Goal: Task Accomplishment & Management: Use online tool/utility

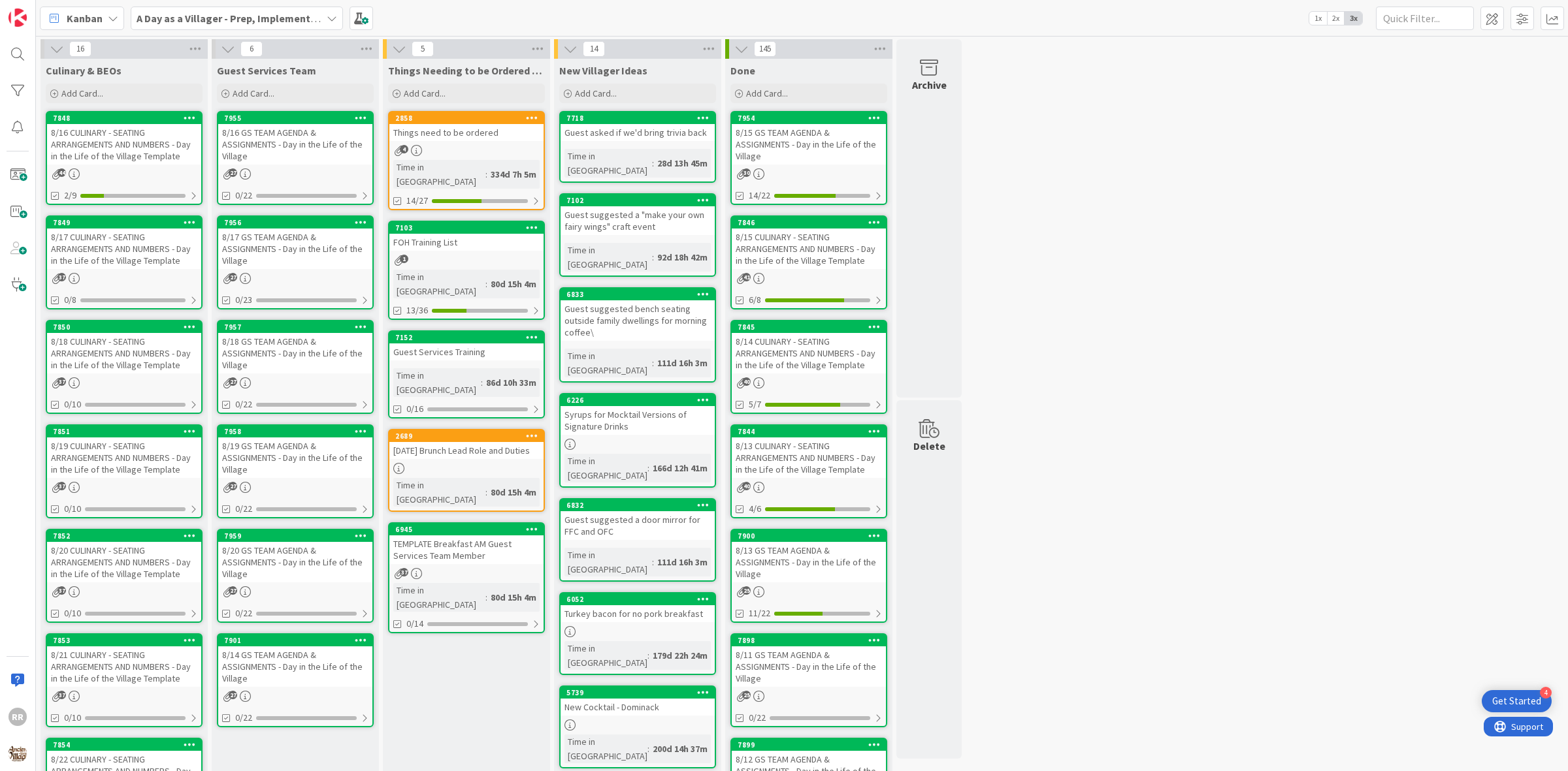
click at [317, 161] on div "8/16 GS TEAM AGENDA & ASSIGNMENTS - Day in the Life of the Village" at bounding box center [295, 144] width 154 height 41
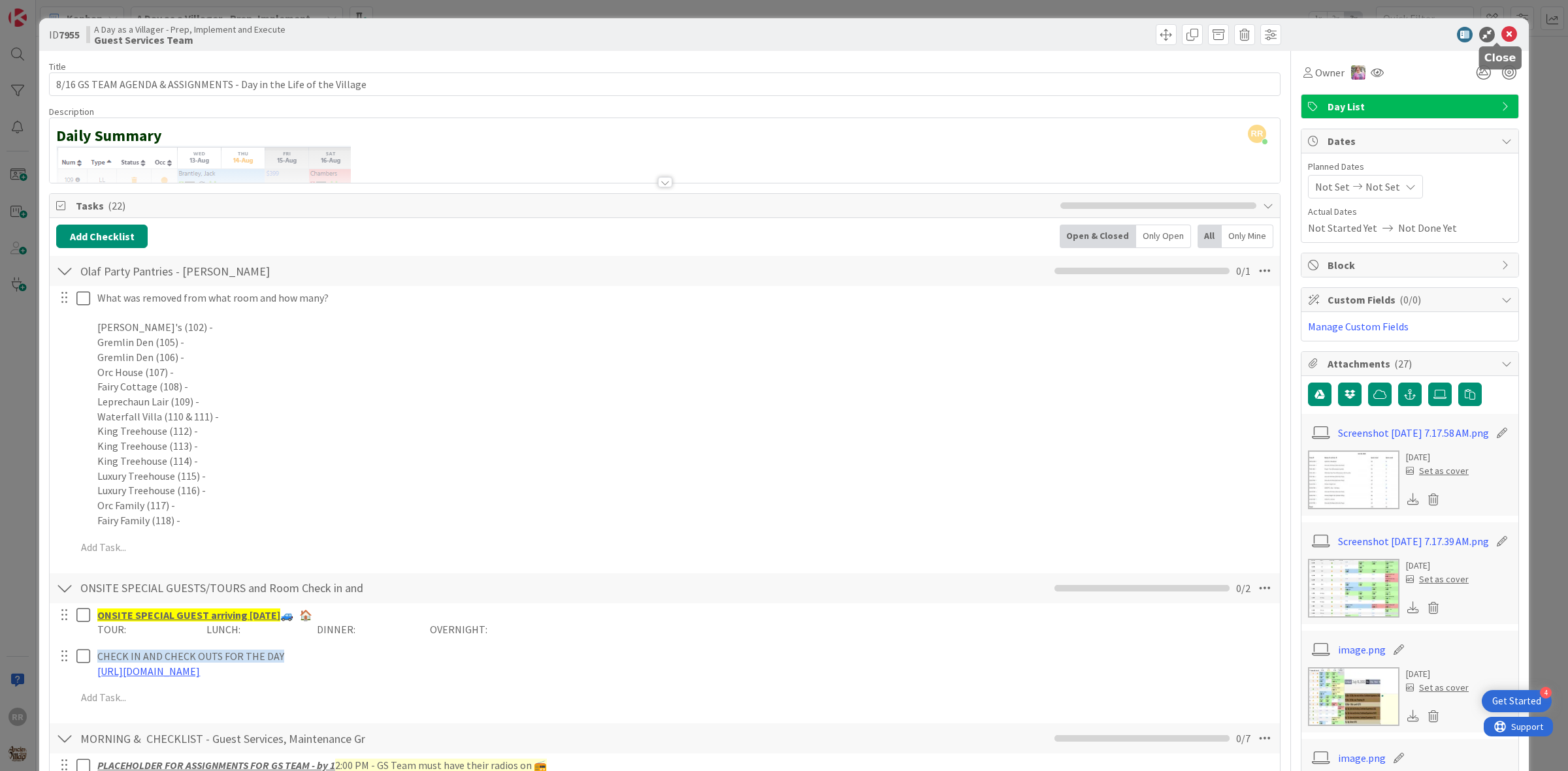
click at [1501, 41] on icon at bounding box center [1508, 35] width 16 height 16
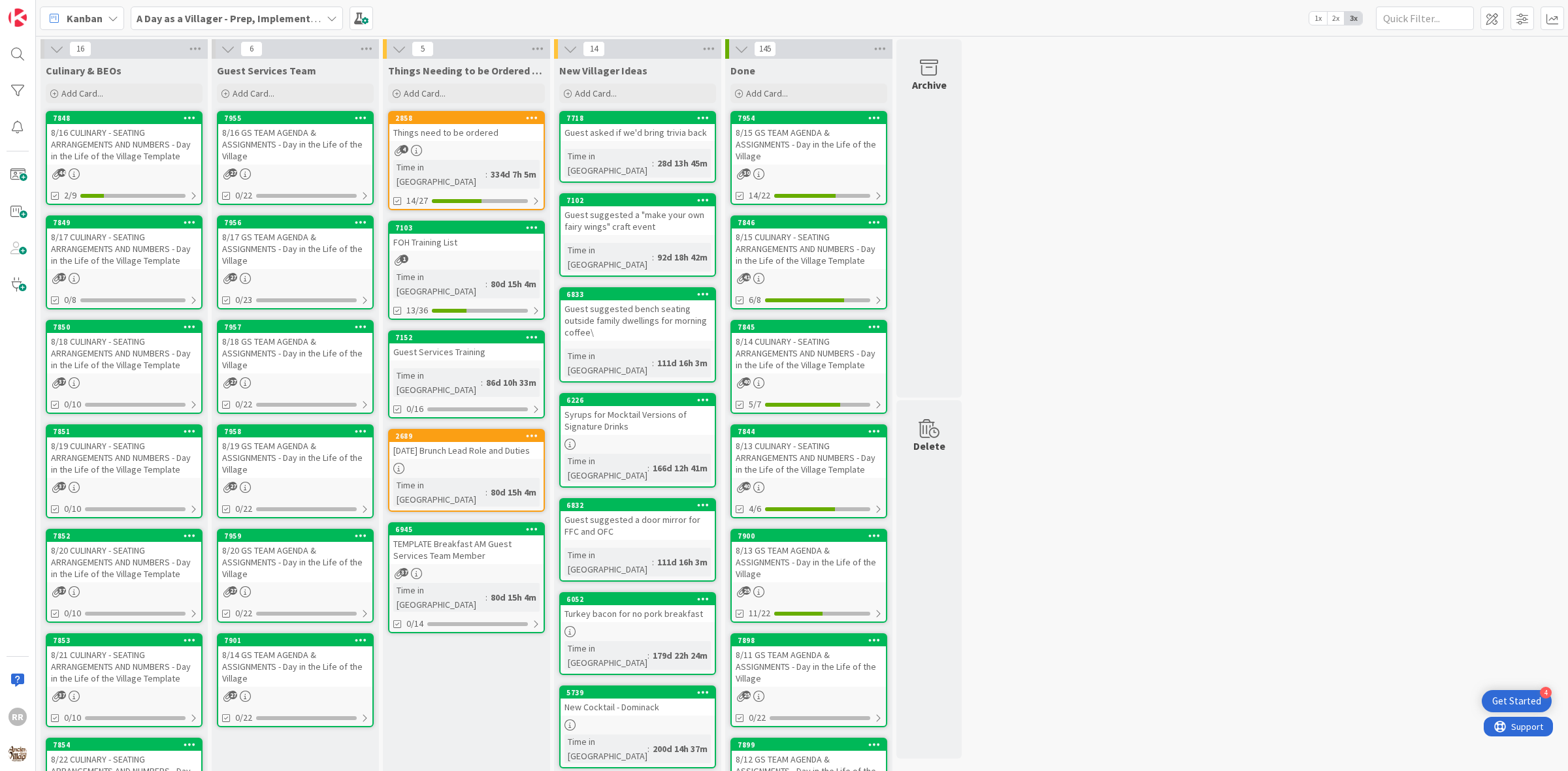
click at [286, 124] on div "8/16 GS TEAM AGENDA & ASSIGNMENTS - Day in the Life of the Village" at bounding box center [295, 144] width 154 height 41
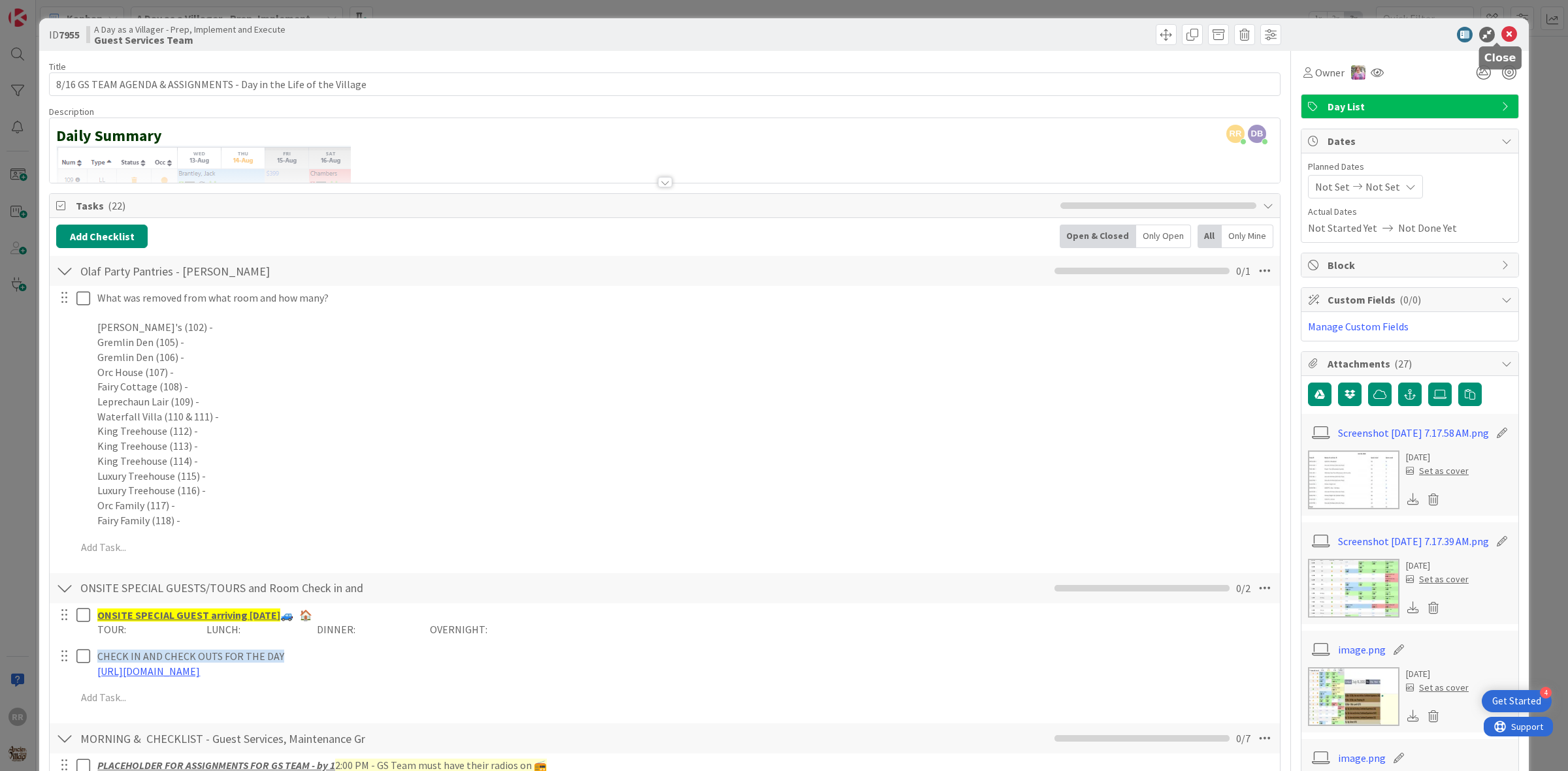
click at [1501, 38] on icon at bounding box center [1508, 35] width 16 height 16
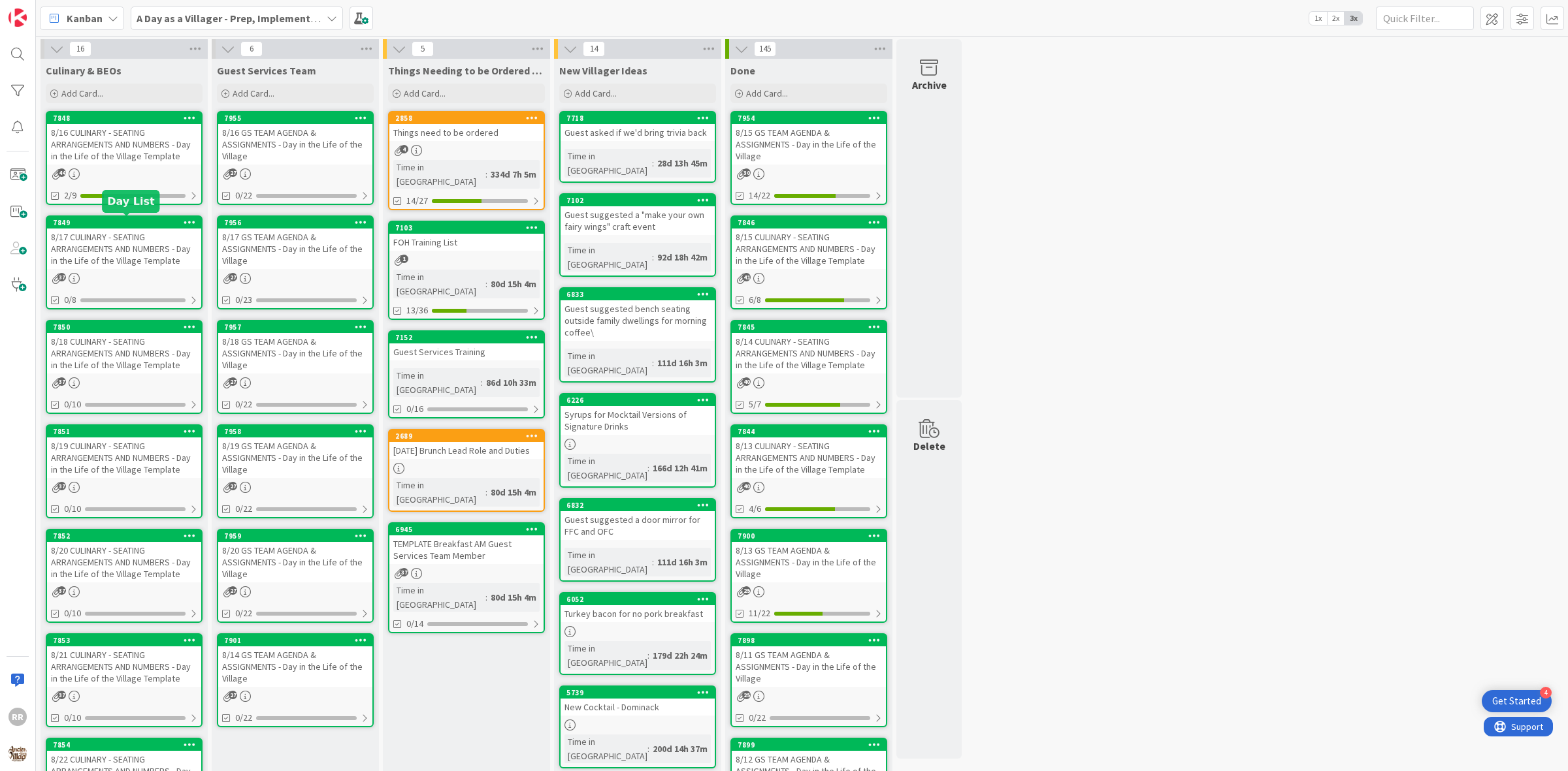
click at [106, 278] on div "37" at bounding box center [124, 278] width 154 height 11
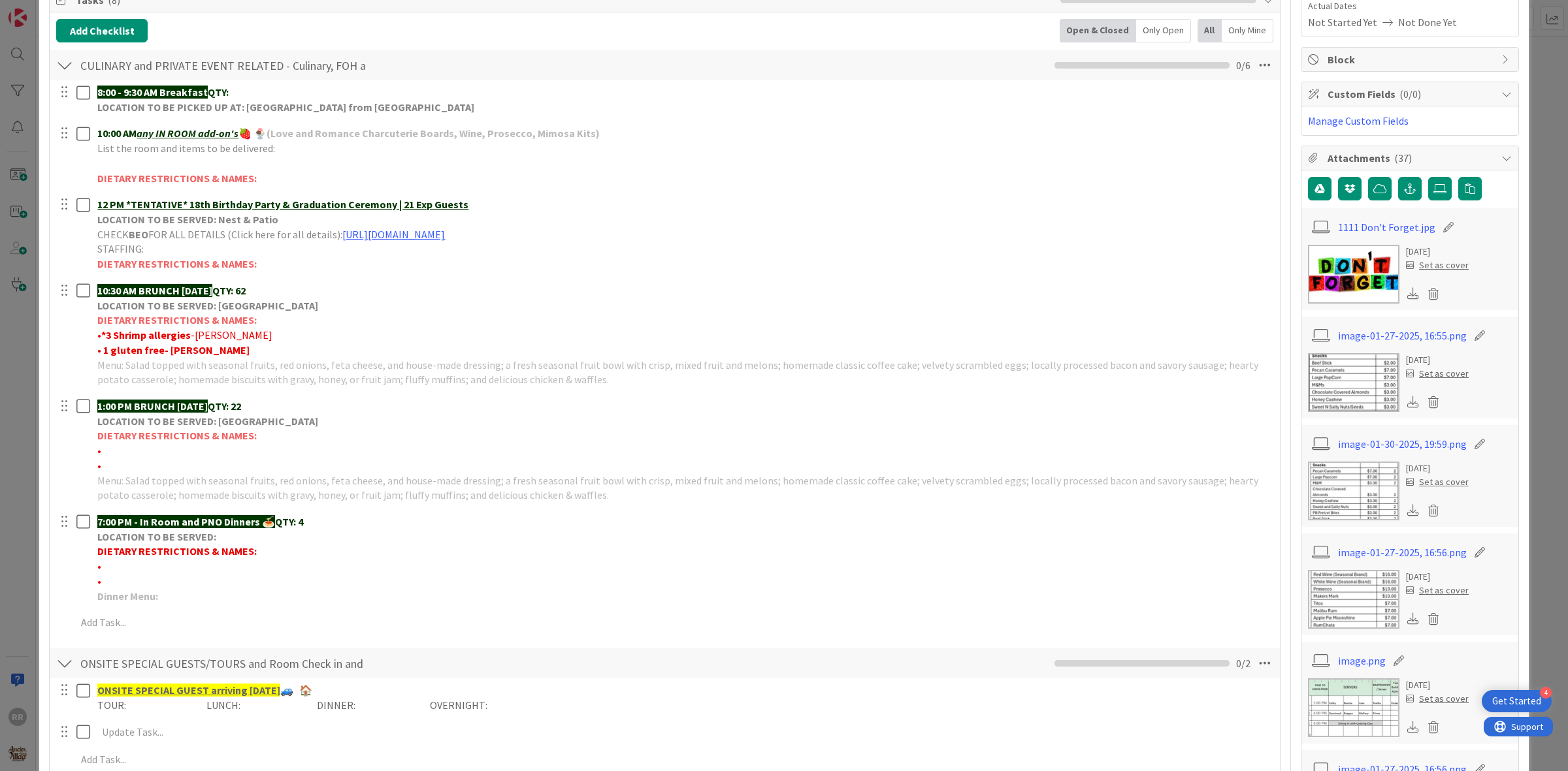
scroll to position [326, 0]
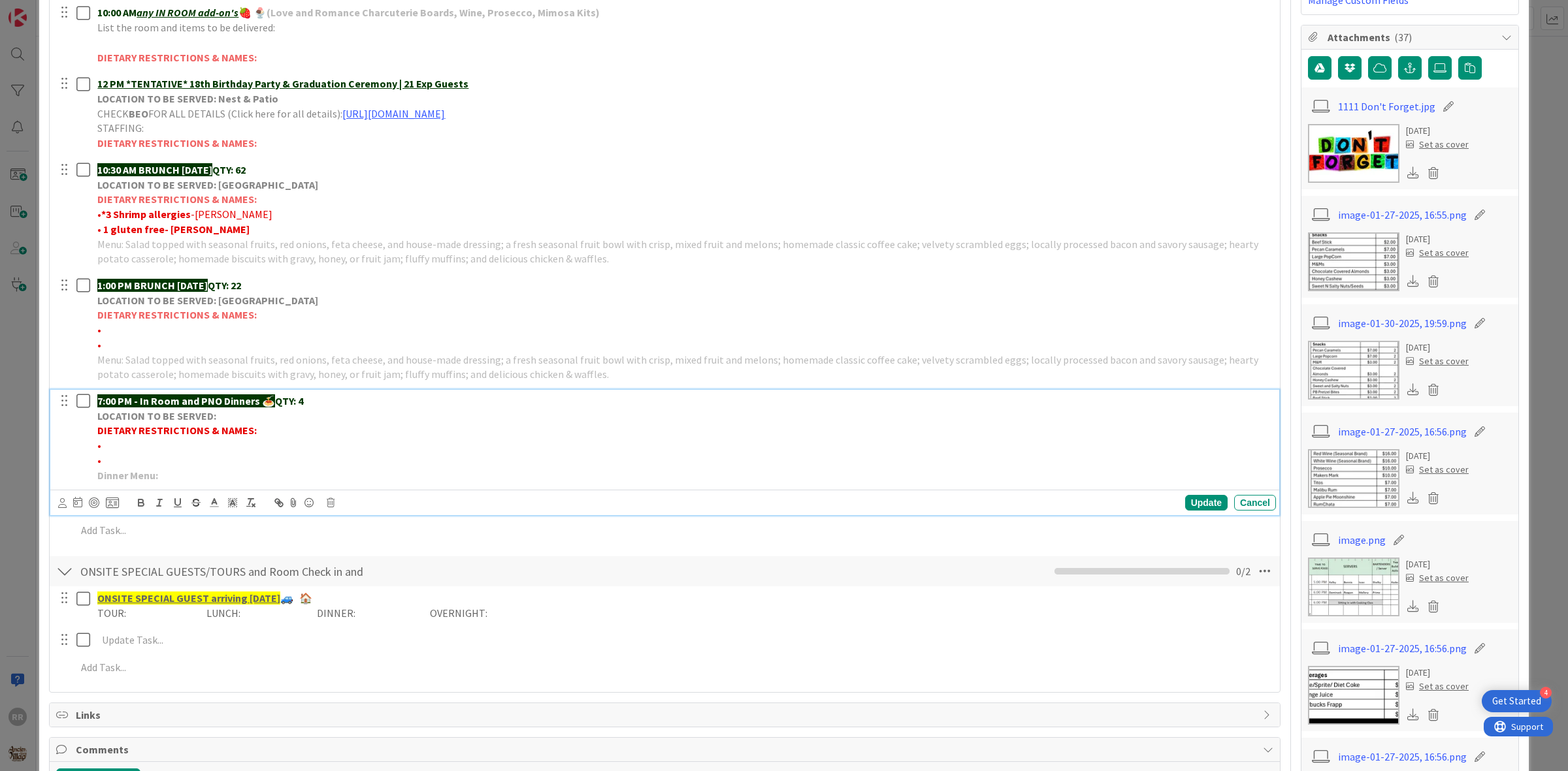
click at [312, 403] on p "7:00 PM - In Room and PNO Dinners 🍝 QTY: 4" at bounding box center [684, 401] width 1173 height 15
click at [1202, 507] on div "Update" at bounding box center [1206, 502] width 43 height 16
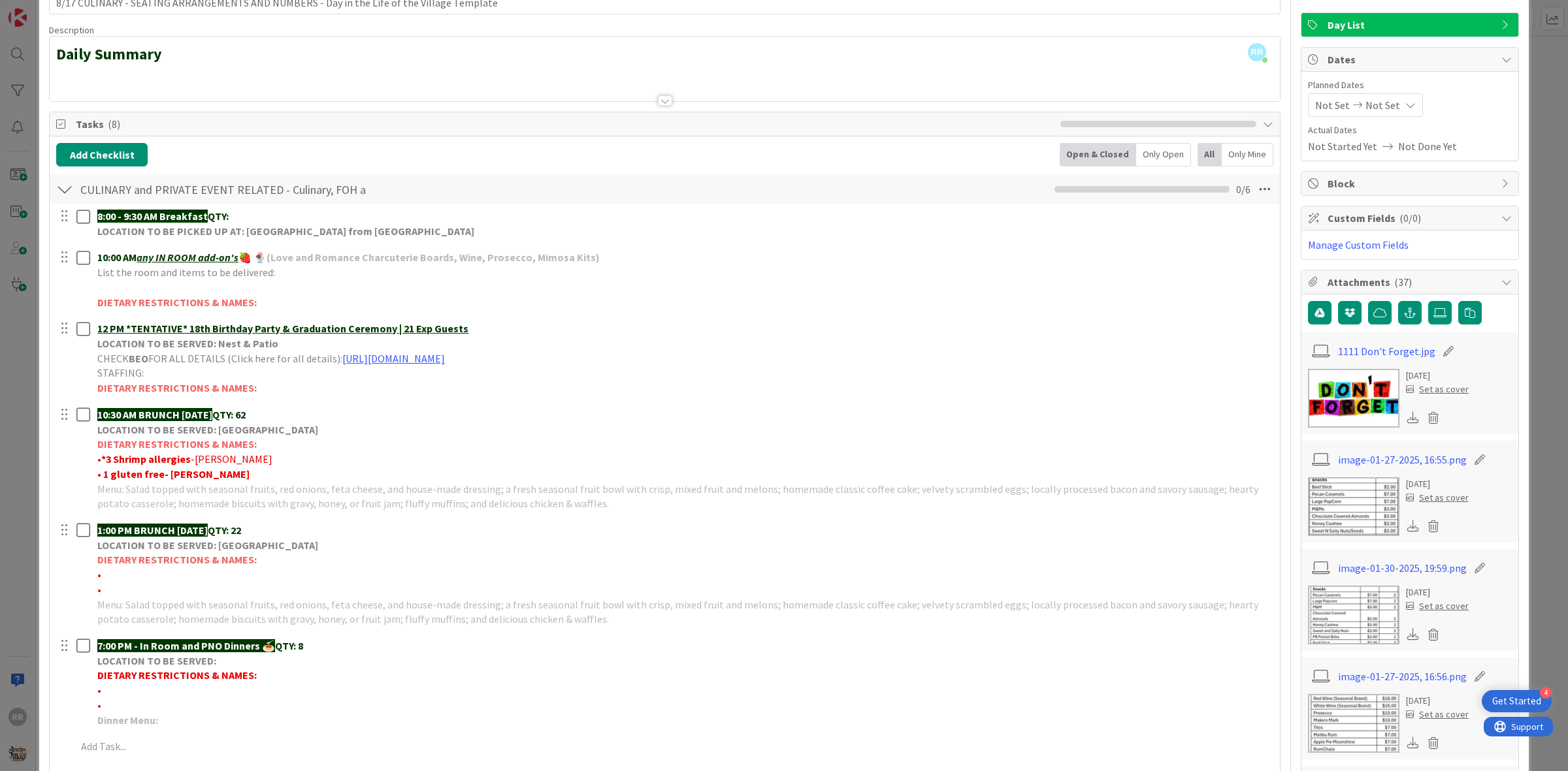
scroll to position [0, 0]
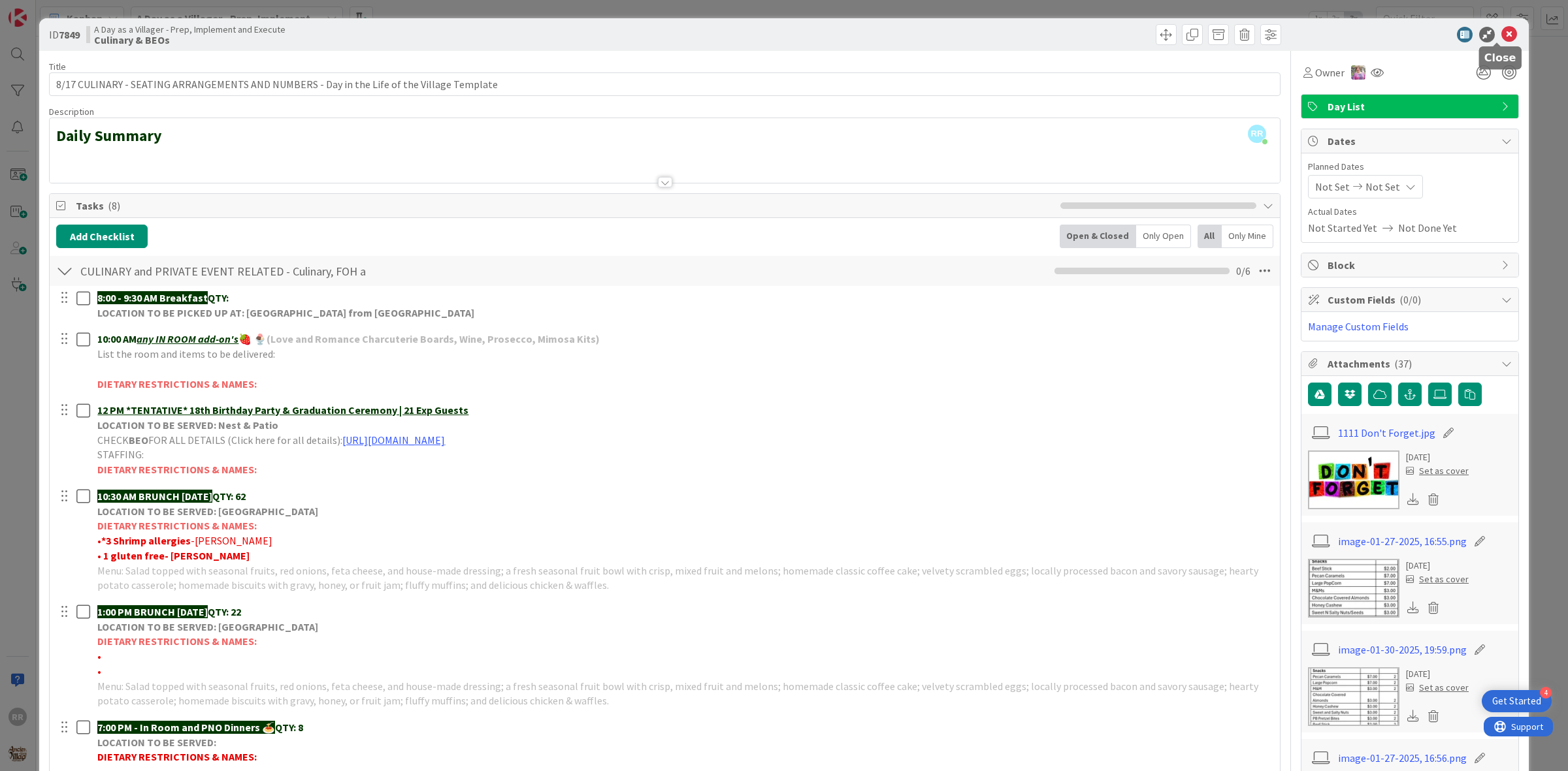
click at [1501, 37] on icon at bounding box center [1508, 35] width 16 height 16
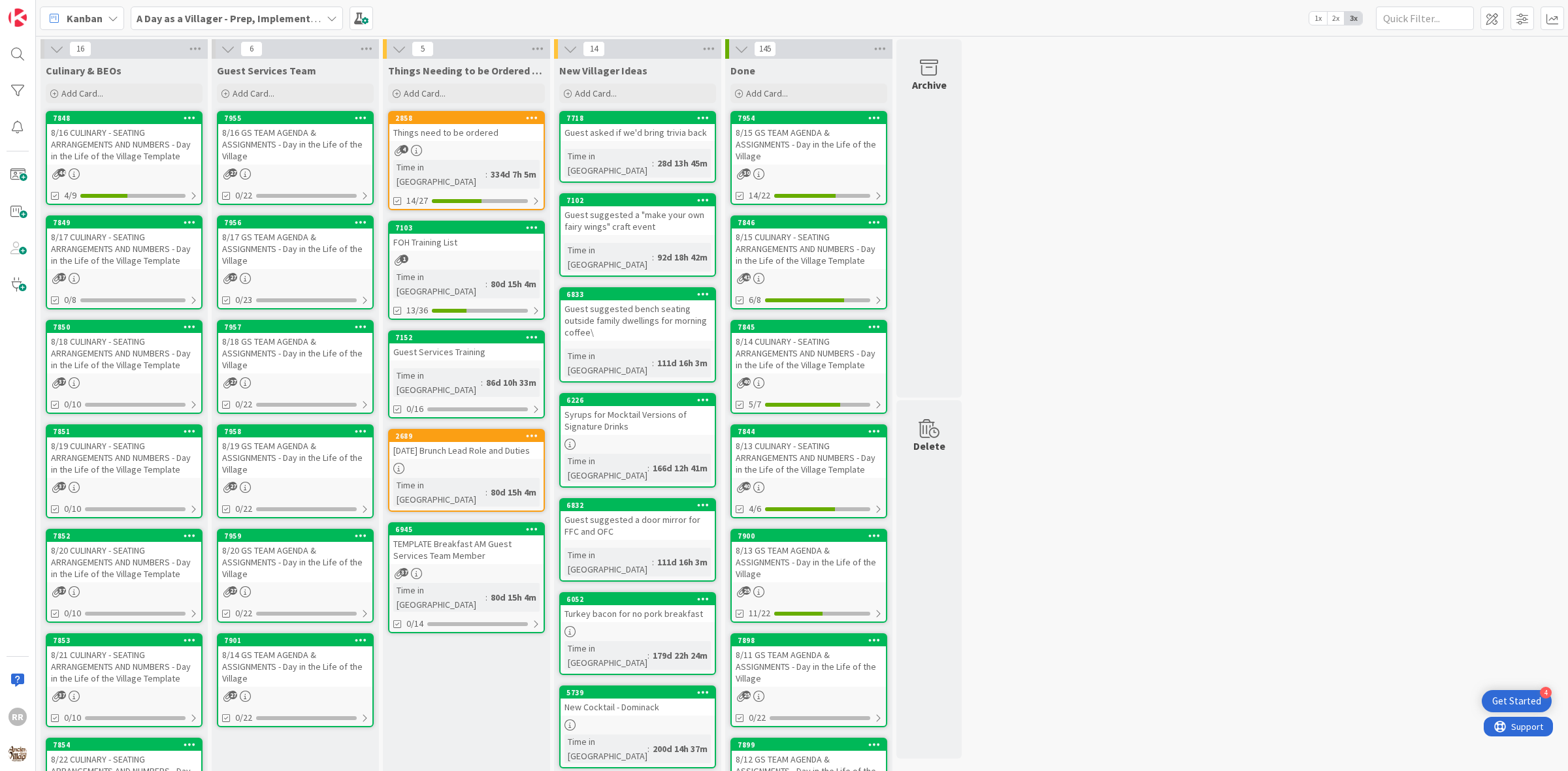
click at [479, 145] on div "4" at bounding box center [466, 150] width 154 height 11
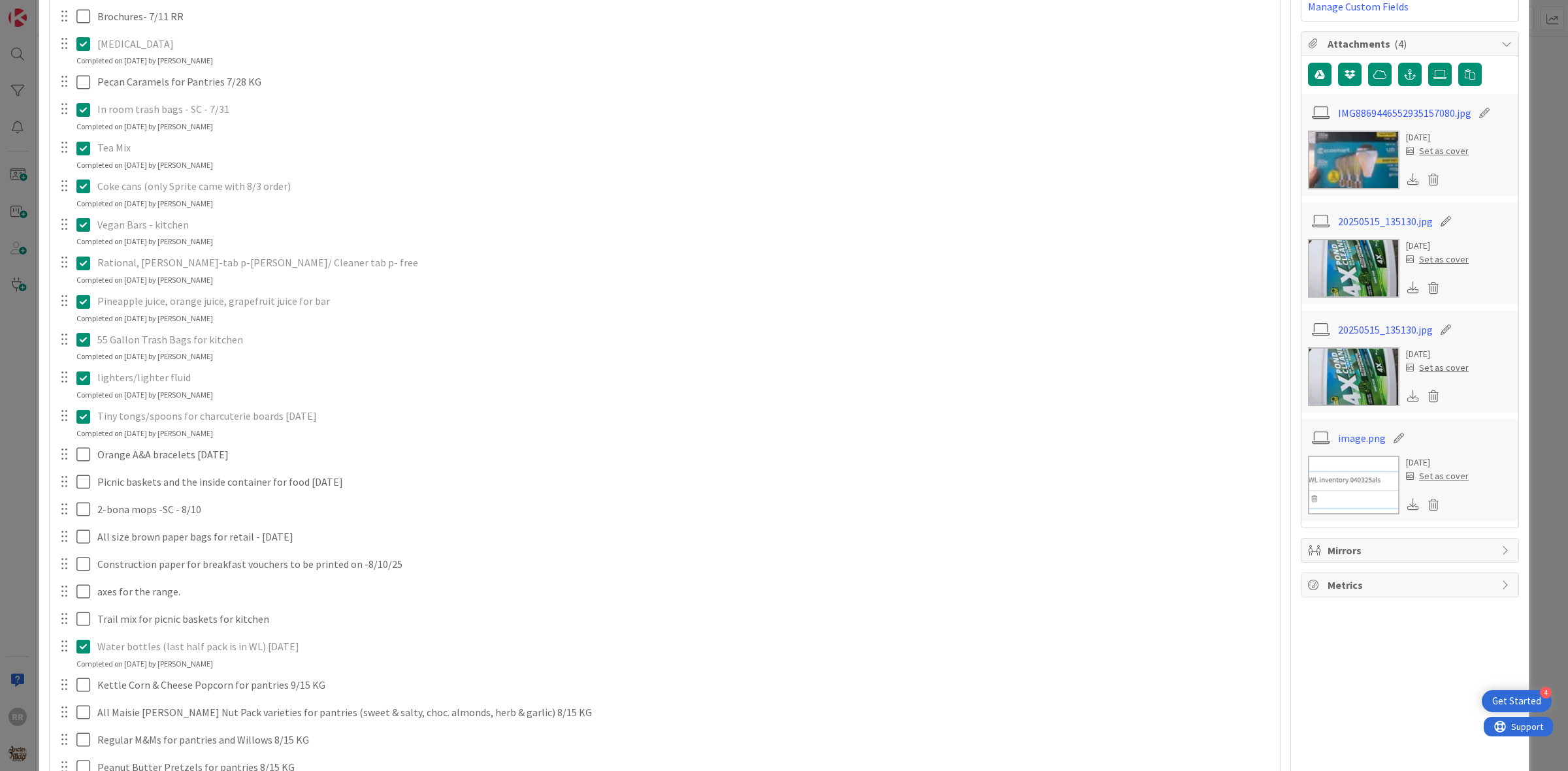
scroll to position [163, 0]
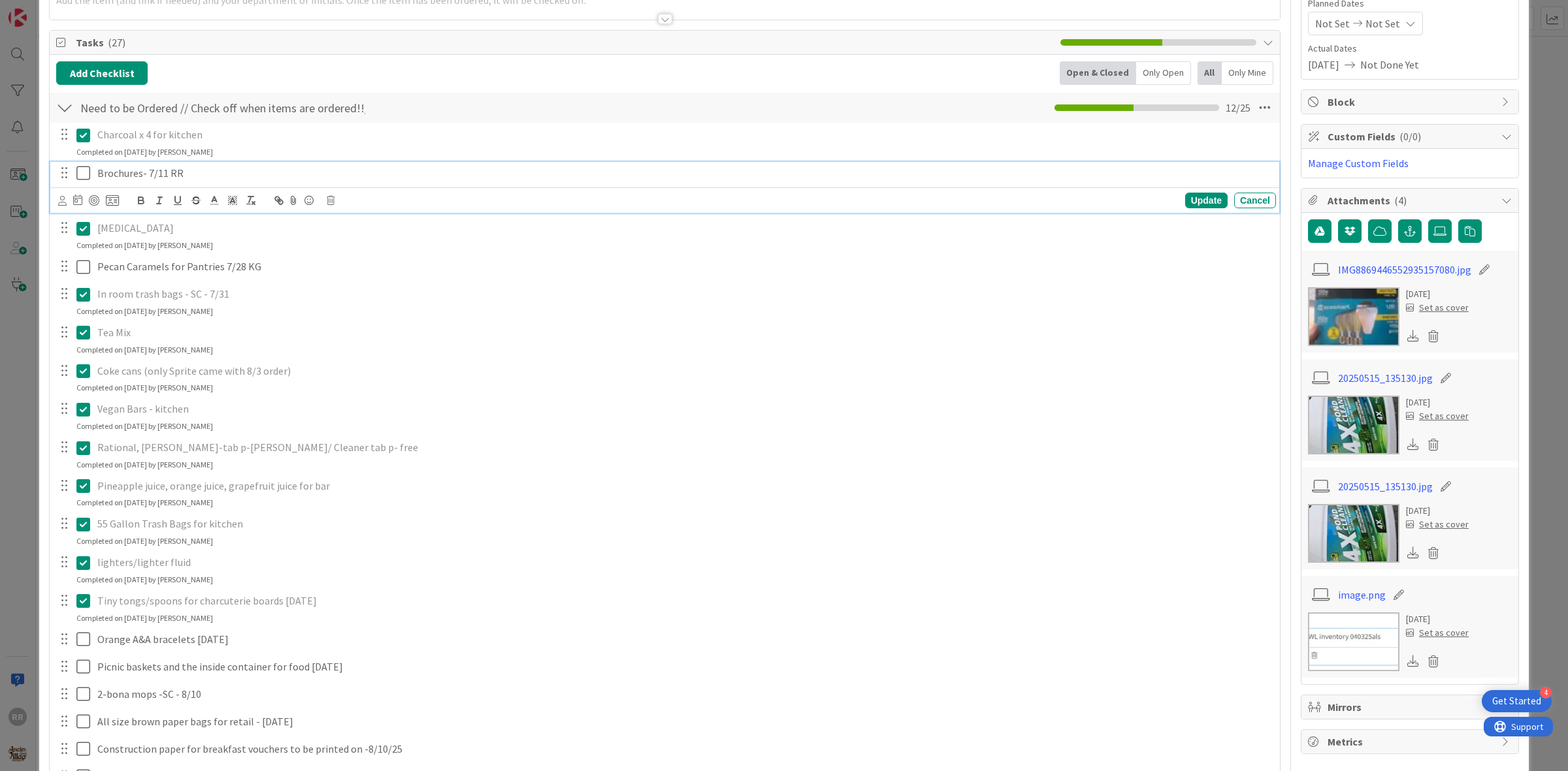
click at [126, 178] on p "Brochures- 7/11 RR" at bounding box center [684, 173] width 1173 height 15
click at [330, 204] on icon at bounding box center [330, 200] width 8 height 9
click at [384, 261] on div "Delete" at bounding box center [364, 257] width 48 height 24
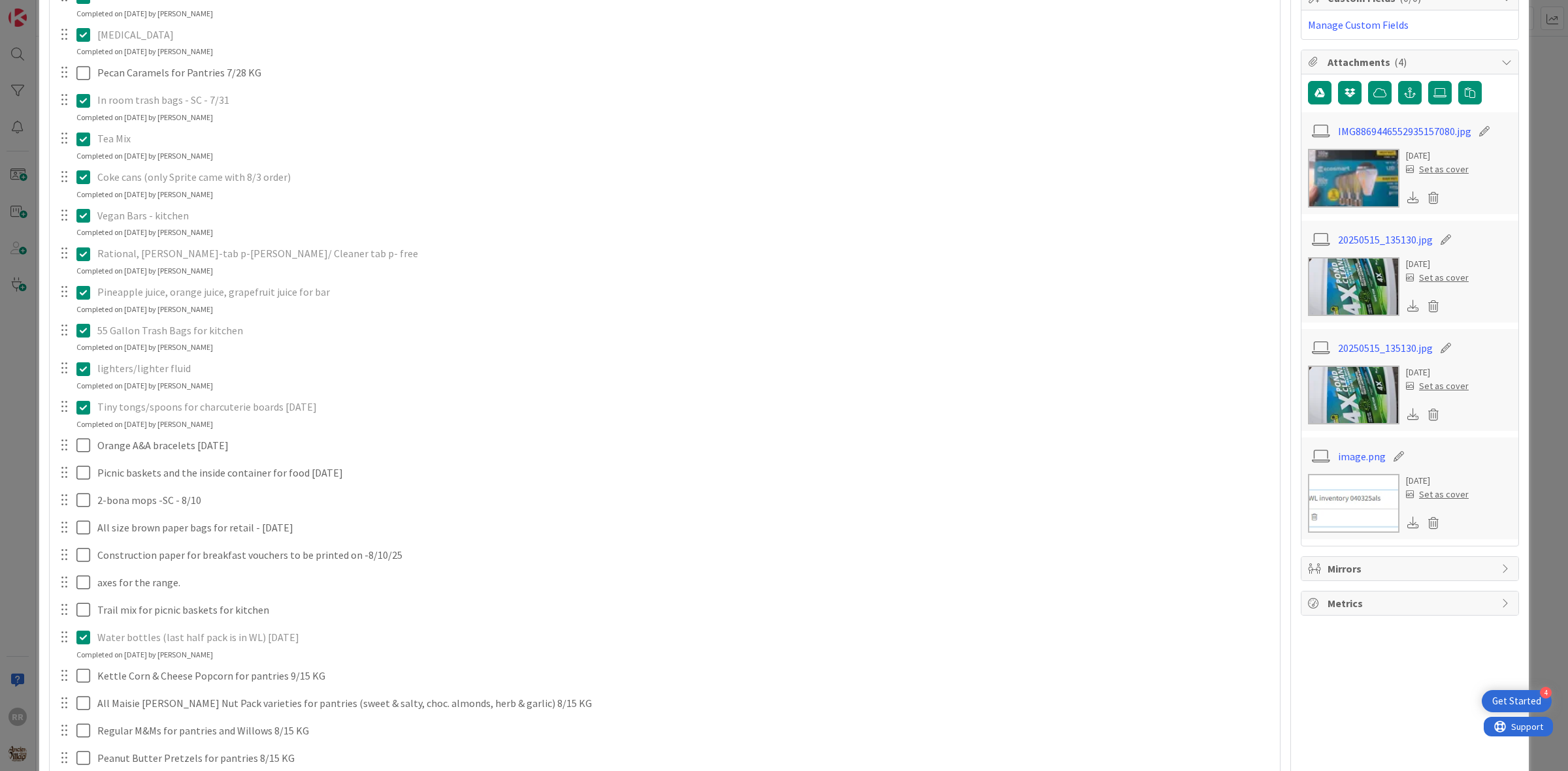
scroll to position [0, 0]
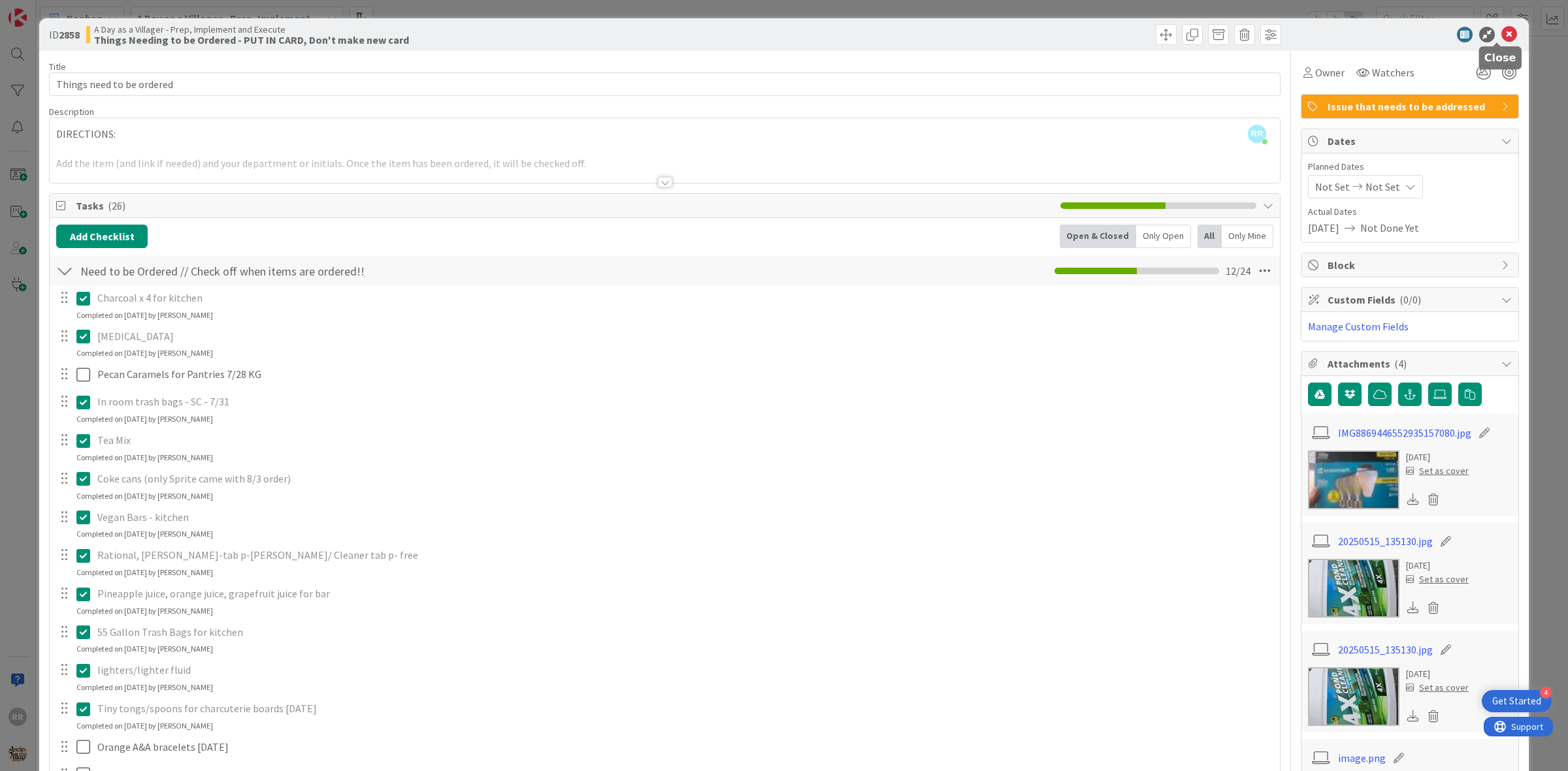
click at [1501, 37] on icon at bounding box center [1508, 35] width 16 height 16
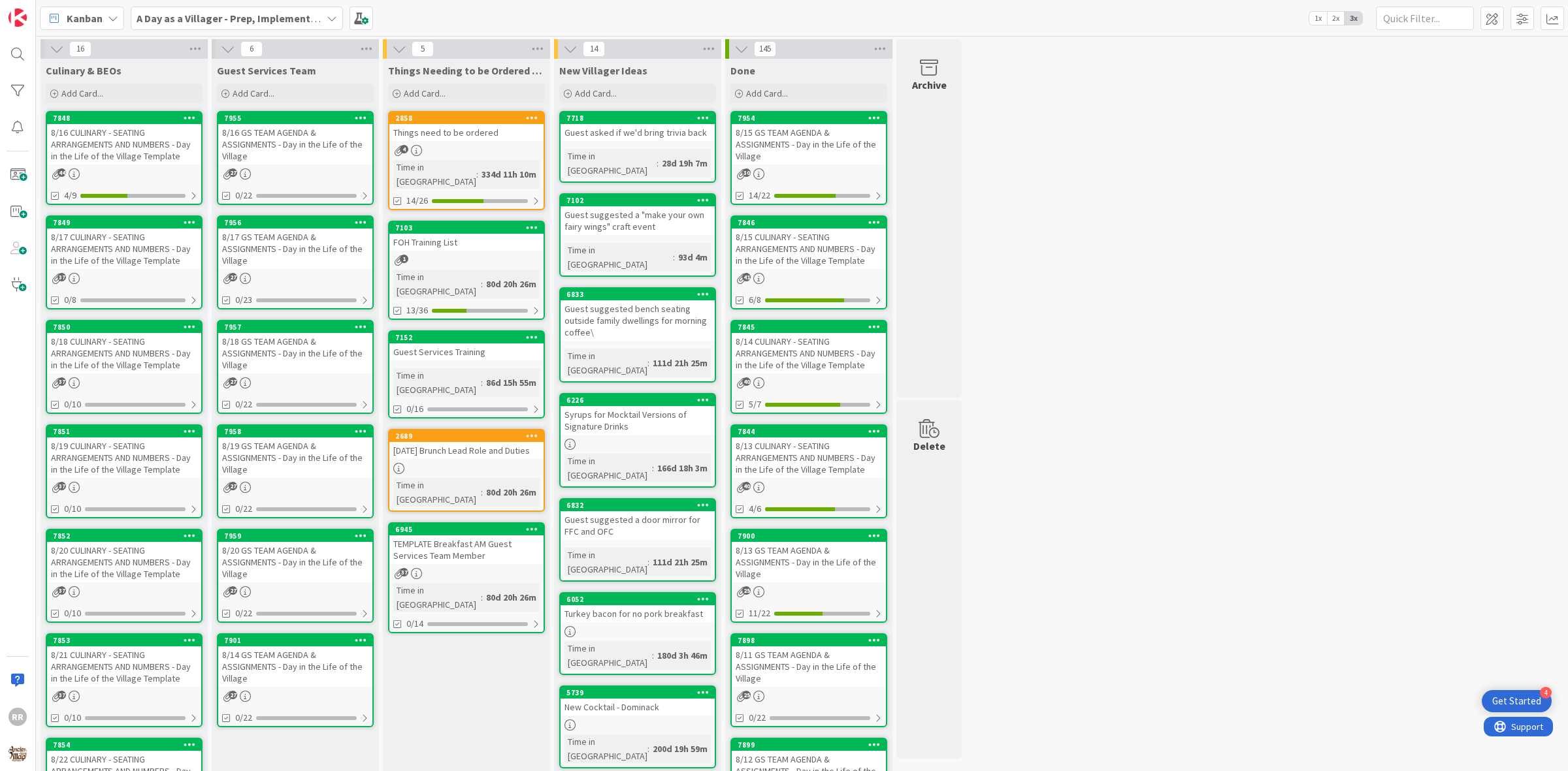
click at [125, 357] on div "8/18 CULINARY - SEATING ARRANGEMENTS AND NUMBERS - Day in the Life of the Villa…" at bounding box center [124, 353] width 154 height 41
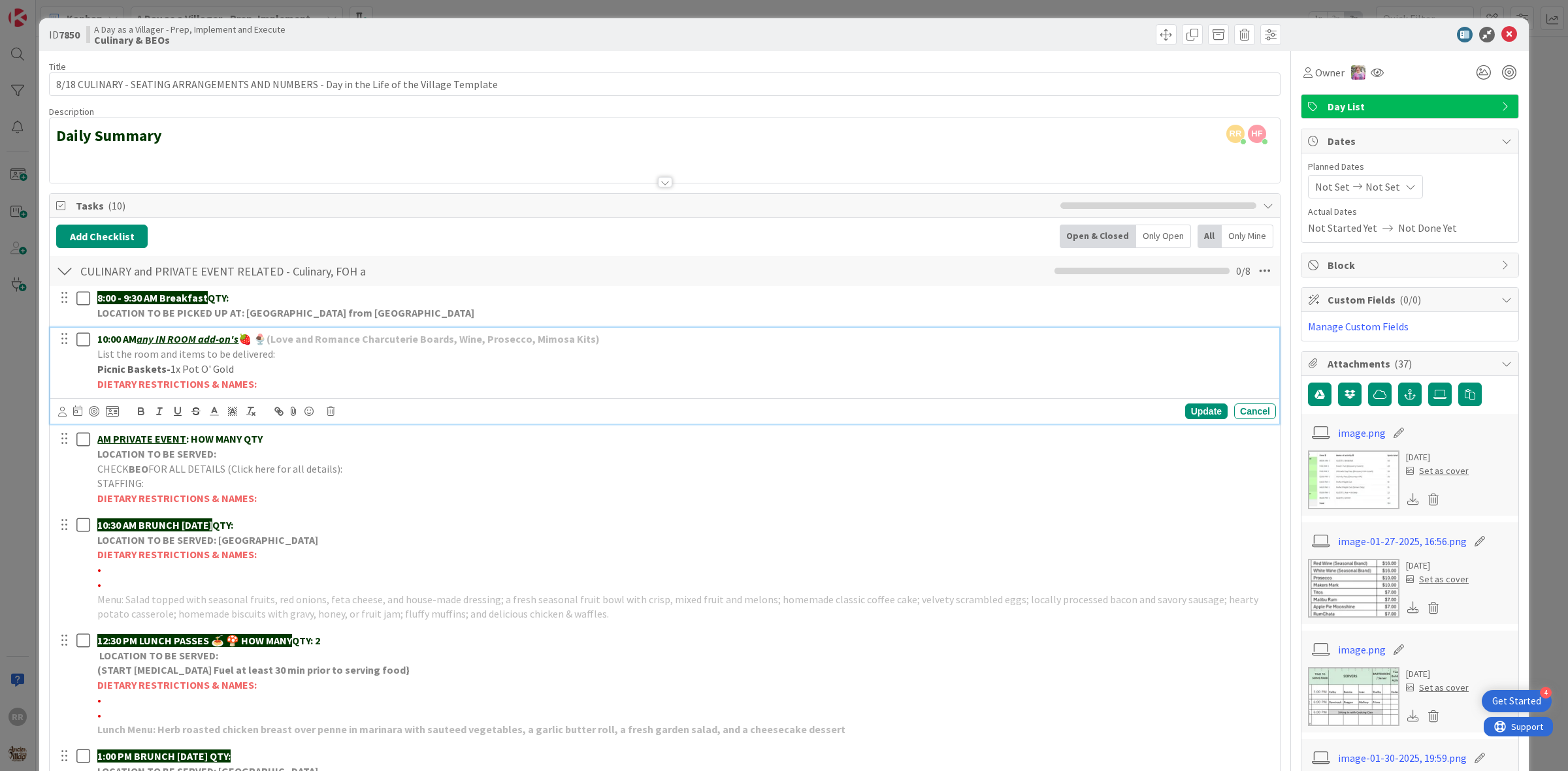
click at [238, 377] on p "DIETARY RESTRICTIONS & NAMES:" at bounding box center [684, 384] width 1173 height 15
click at [238, 366] on p "Picnic Baskets- 1x Pot O' Gold" at bounding box center [684, 370] width 1173 height 15
click at [1192, 406] on div "Update" at bounding box center [1206, 411] width 43 height 16
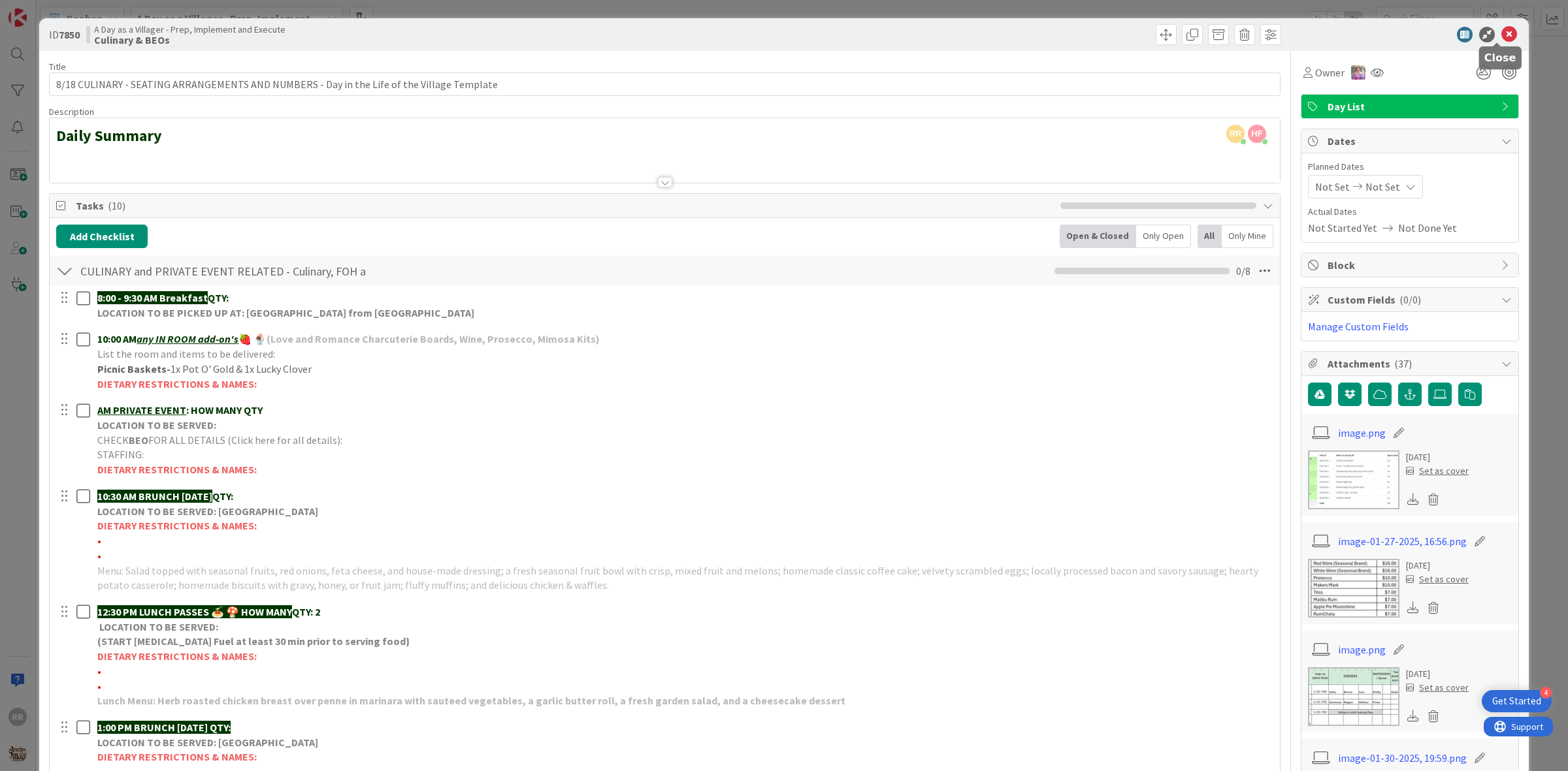
click at [1504, 33] on icon at bounding box center [1508, 35] width 16 height 16
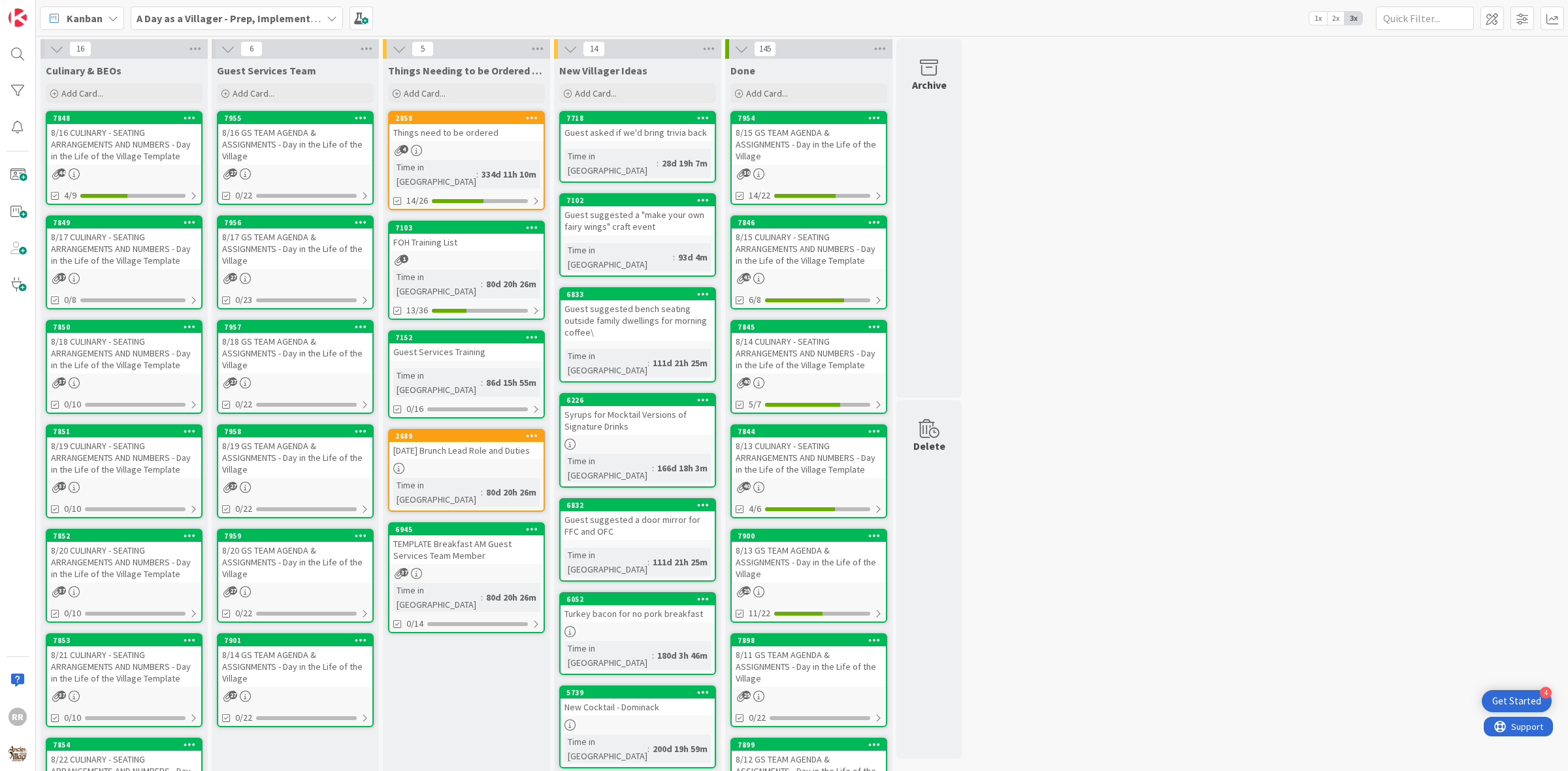
click at [167, 142] on div "8/16 CULINARY - SEATING ARRANGEMENTS AND NUMBERS - Day in the Life of the Villa…" at bounding box center [124, 144] width 154 height 41
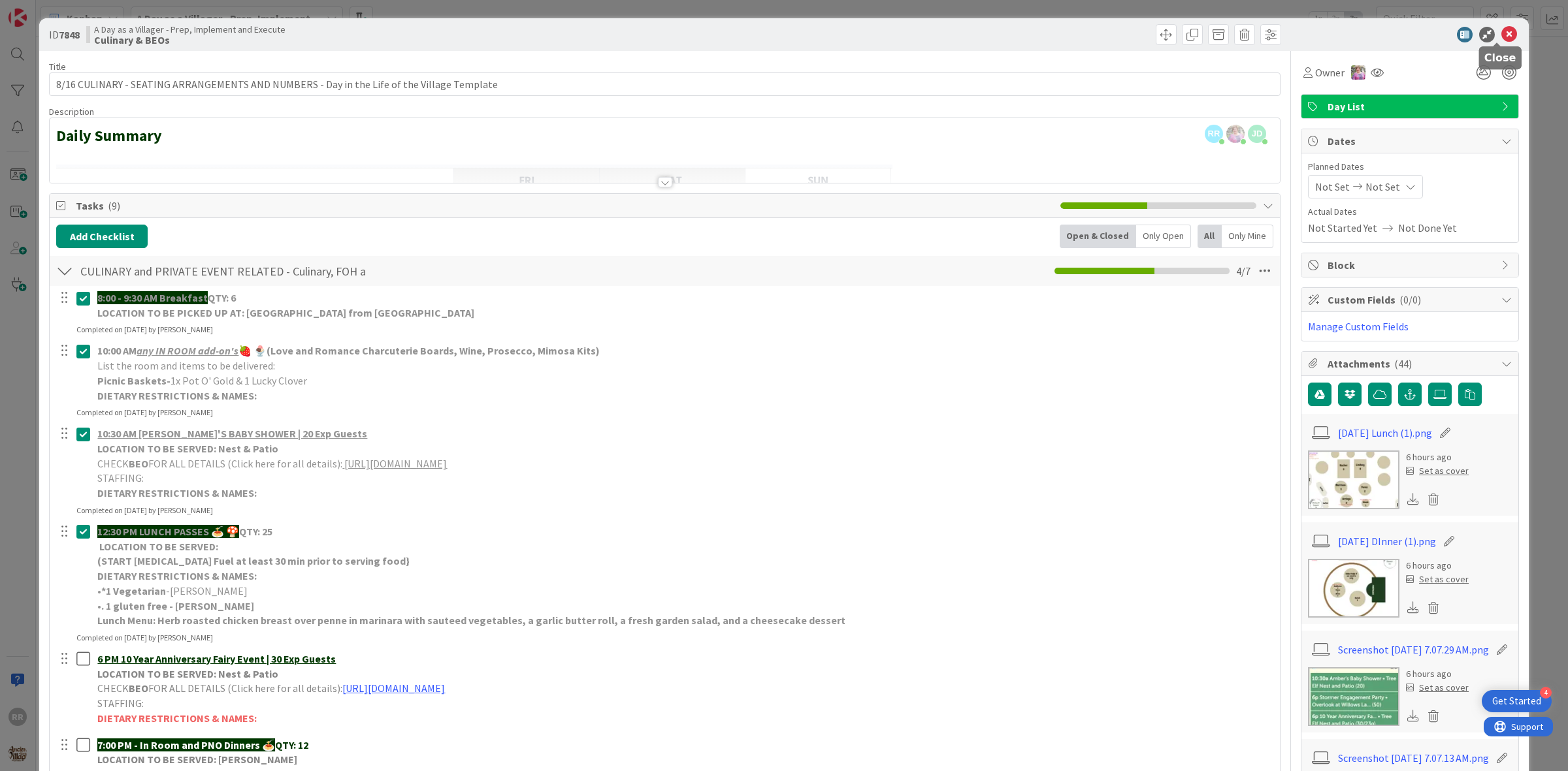
click at [1501, 38] on icon at bounding box center [1508, 35] width 16 height 16
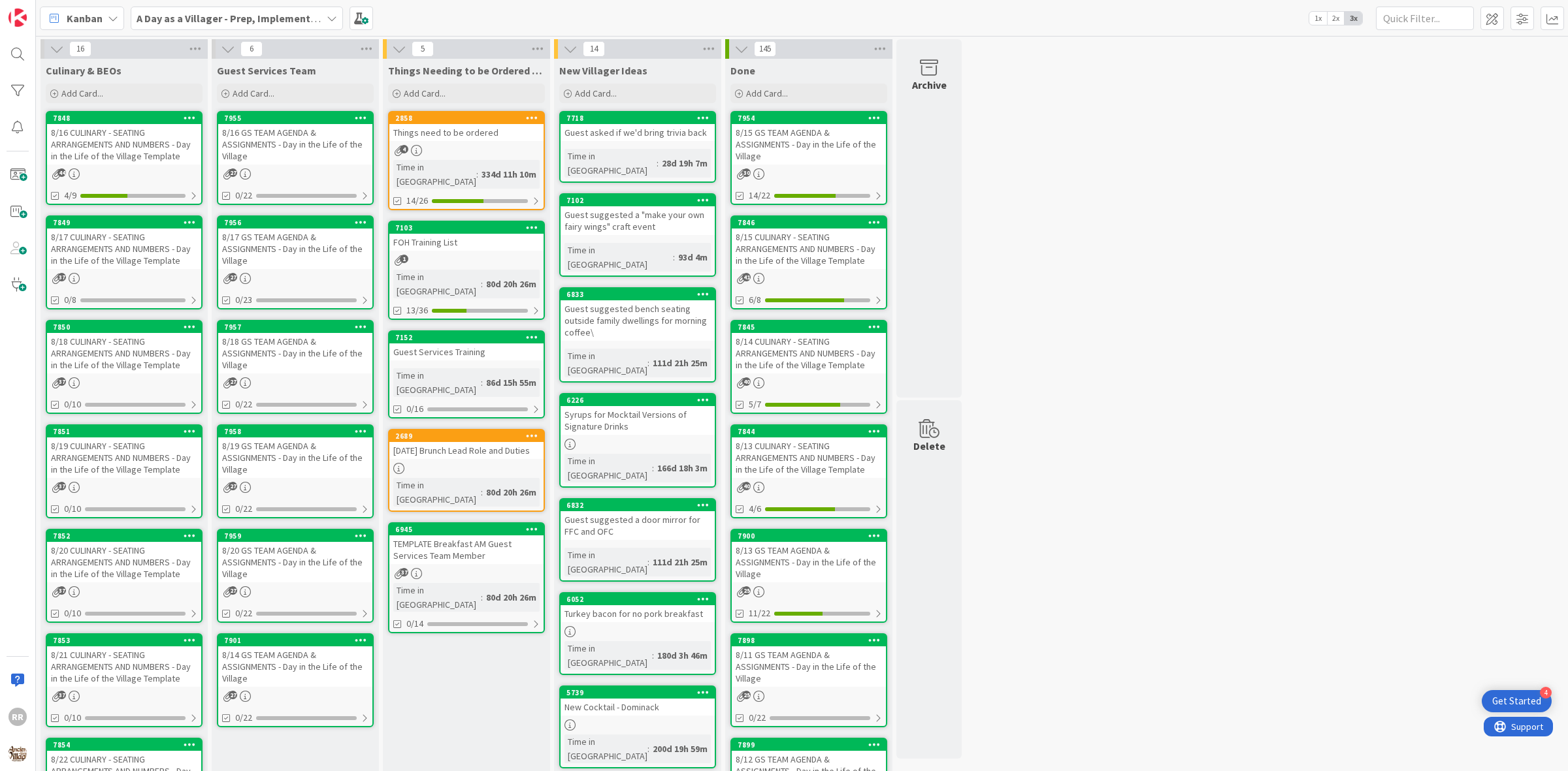
click at [137, 465] on div "8/19 CULINARY - SEATING ARRANGEMENTS AND NUMBERS - Day in the Life of the Villa…" at bounding box center [124, 458] width 154 height 41
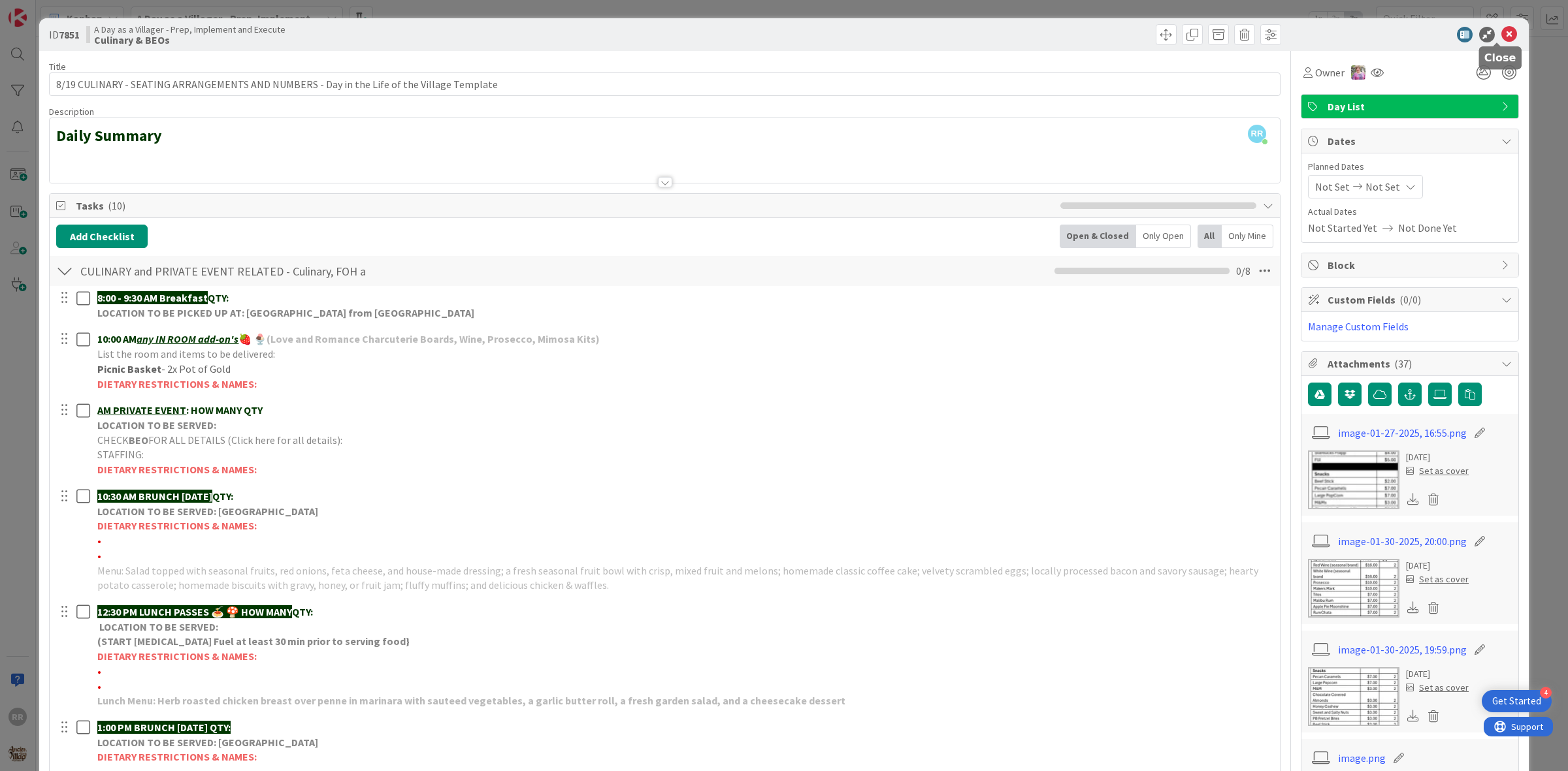
click at [1501, 34] on icon at bounding box center [1508, 35] width 16 height 16
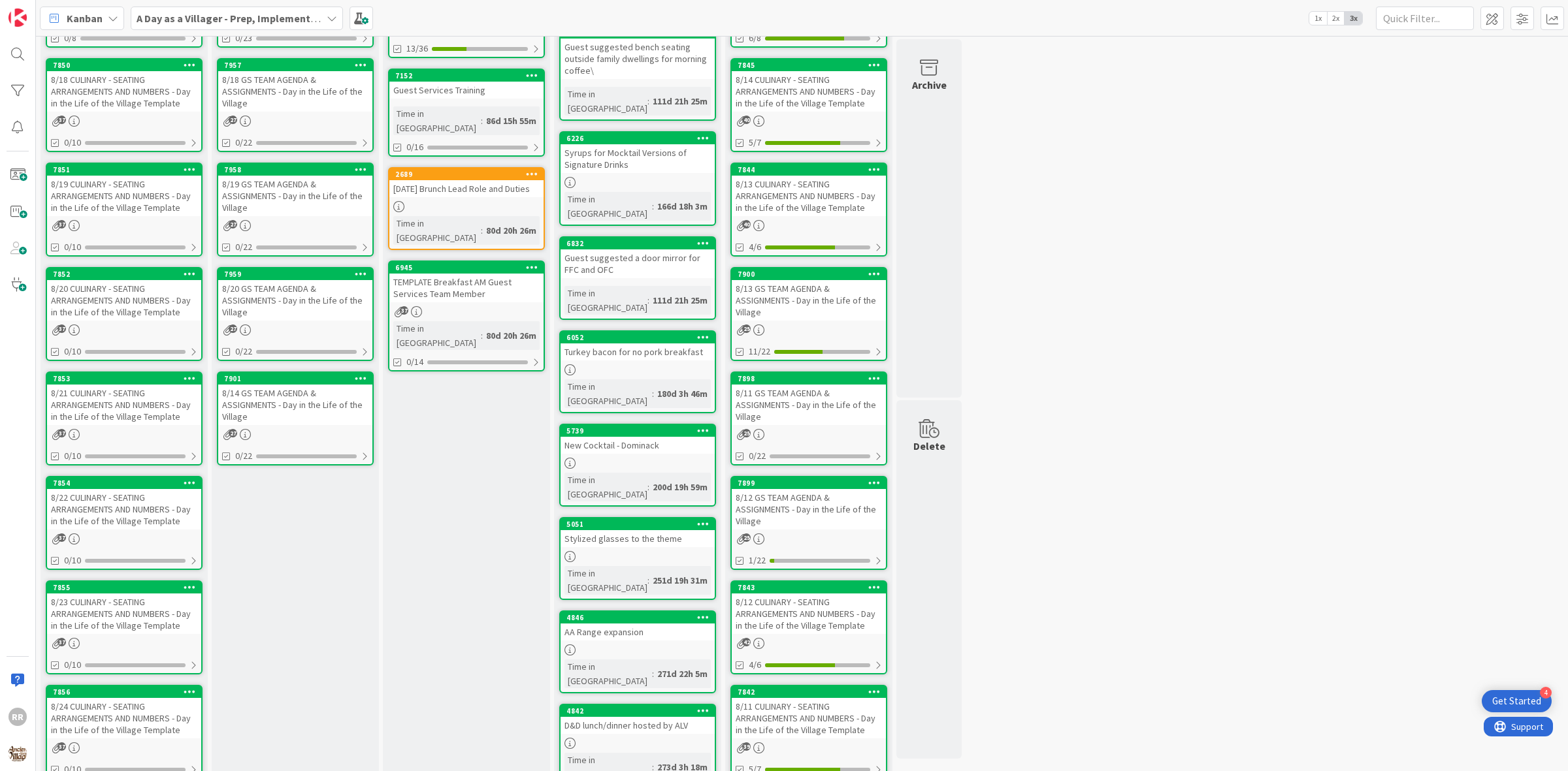
scroll to position [326, 0]
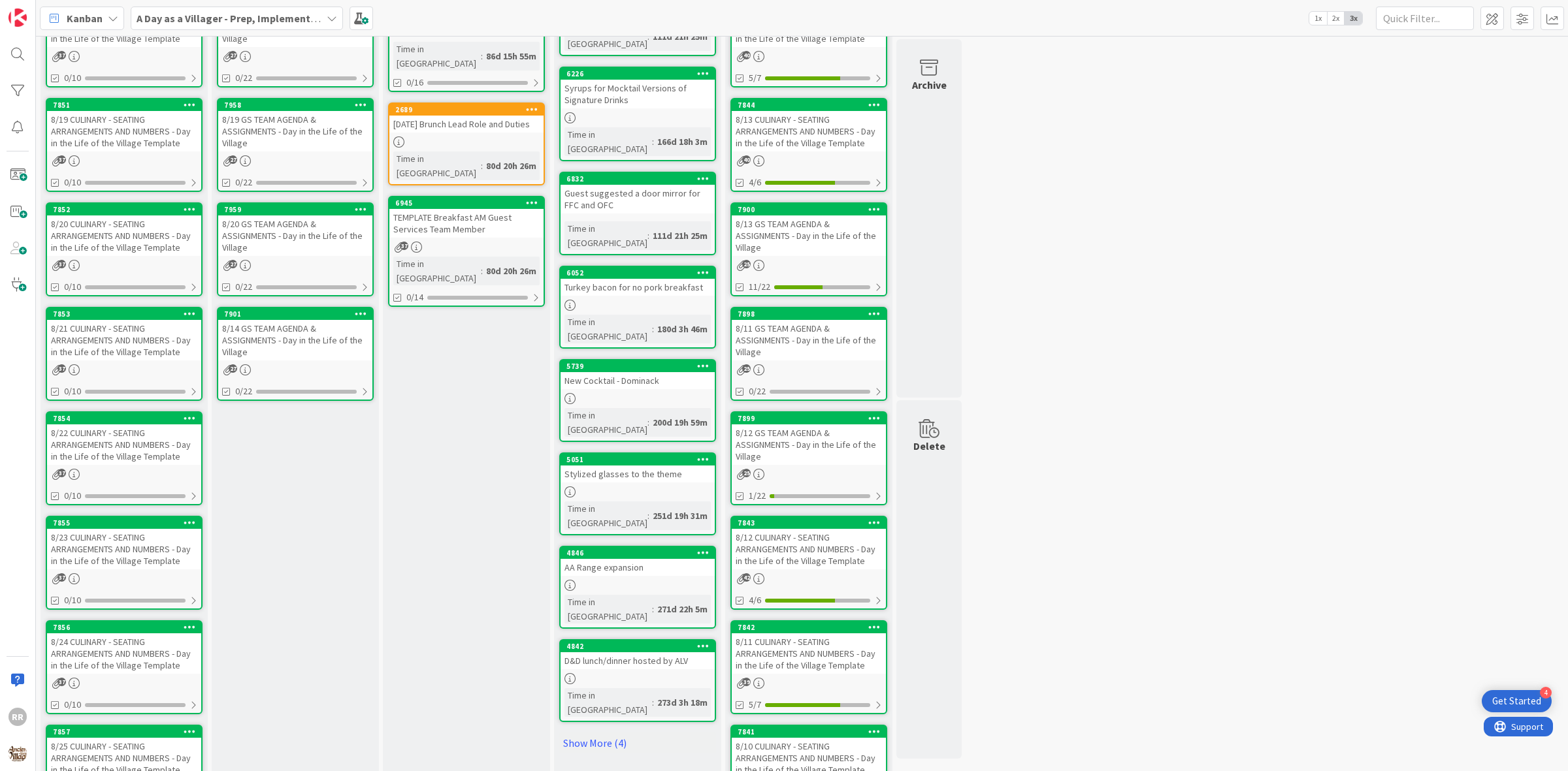
click at [149, 563] on link "7855 8/23 CULINARY - SEATING ARRANGEMENTS AND NUMBERS - Day in the Life of the …" at bounding box center [125, 563] width 157 height 94
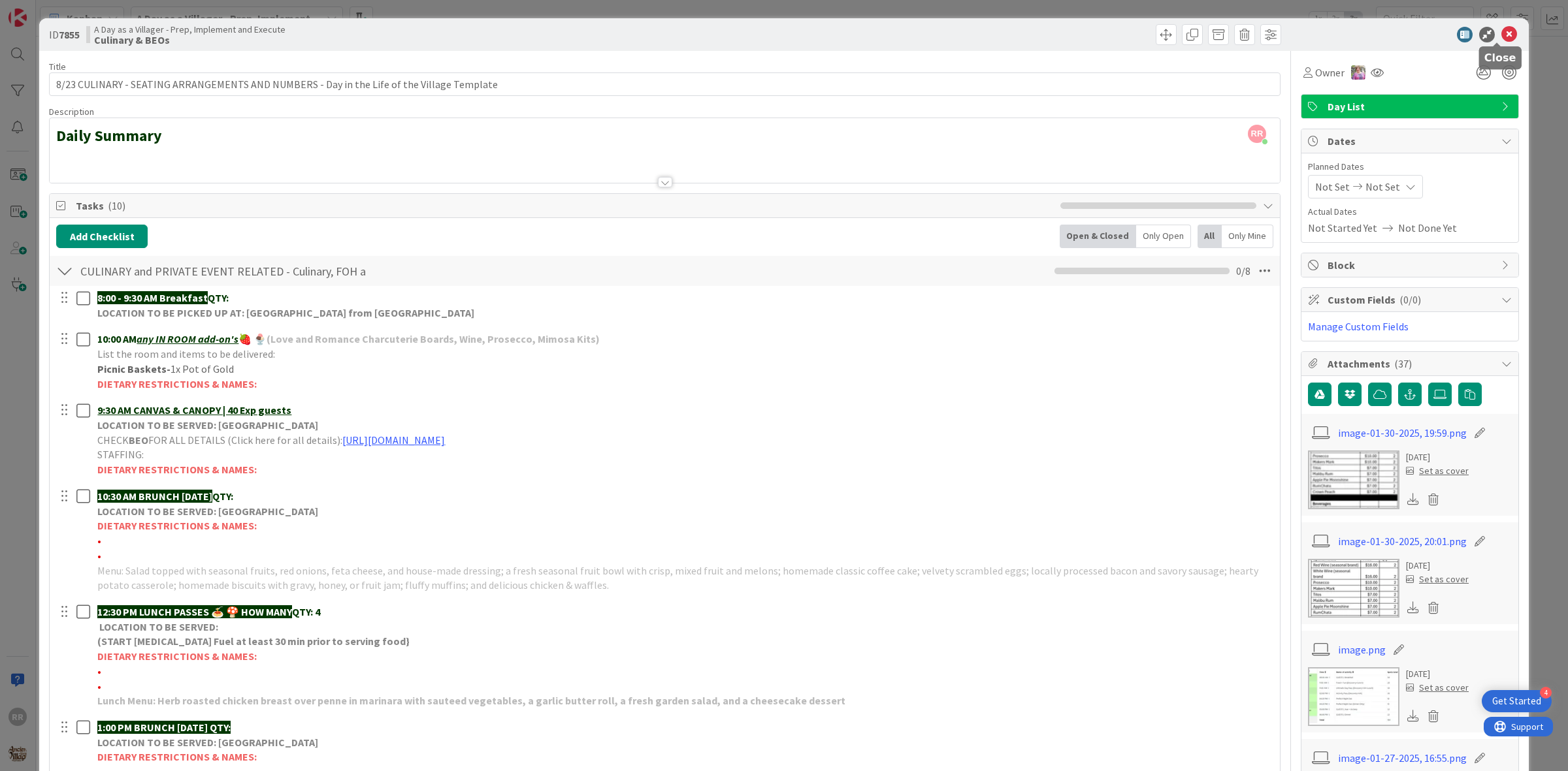
click at [1501, 32] on icon at bounding box center [1508, 35] width 16 height 16
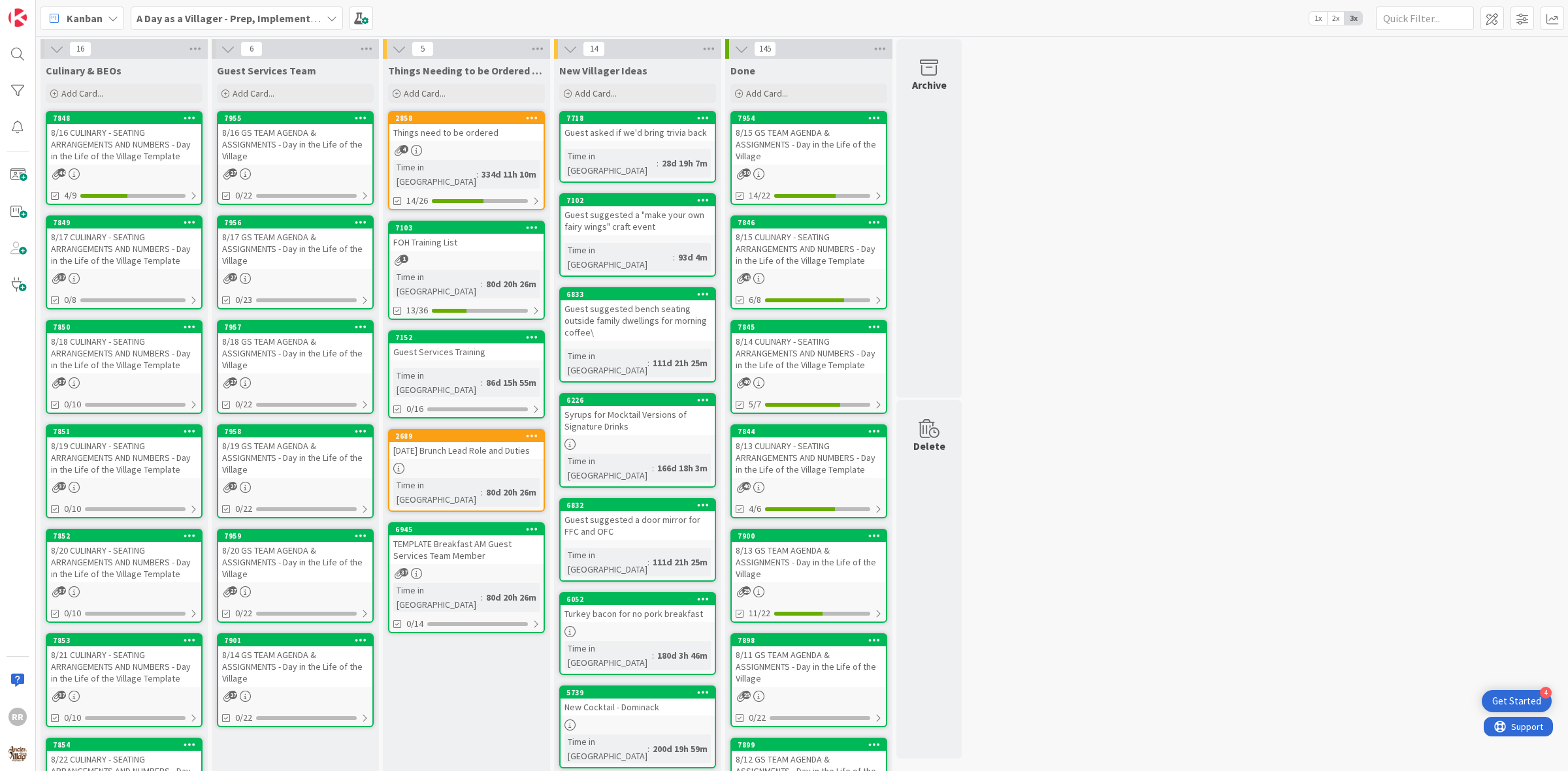
click at [114, 154] on div "8/16 CULINARY - SEATING ARRANGEMENTS AND NUMBERS - Day in the Life of the Villa…" at bounding box center [124, 144] width 154 height 41
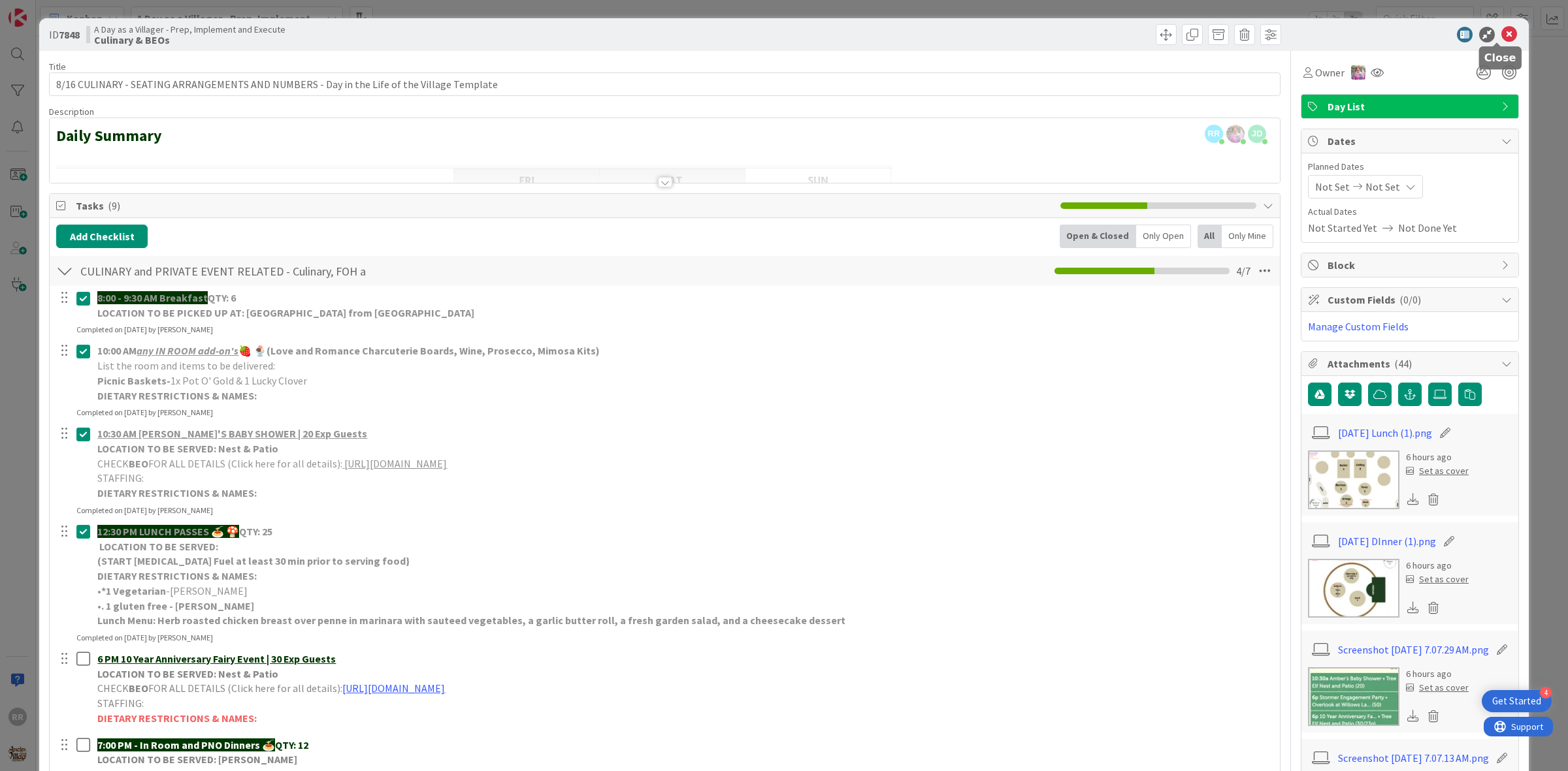
click at [1501, 35] on icon at bounding box center [1508, 35] width 16 height 16
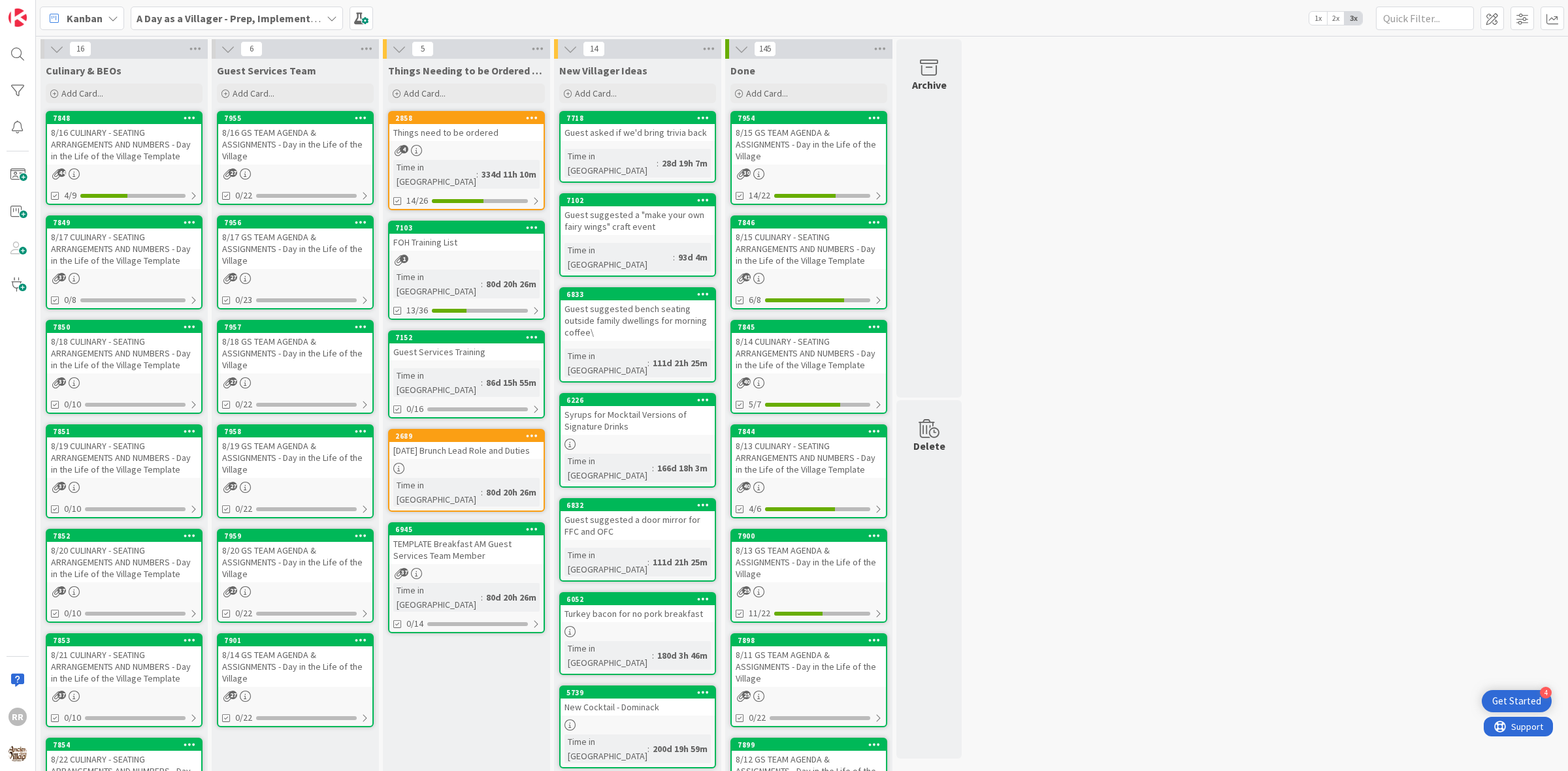
click at [269, 151] on div "8/16 GS TEAM AGENDA & ASSIGNMENTS - Day in the Life of the Village" at bounding box center [295, 144] width 154 height 41
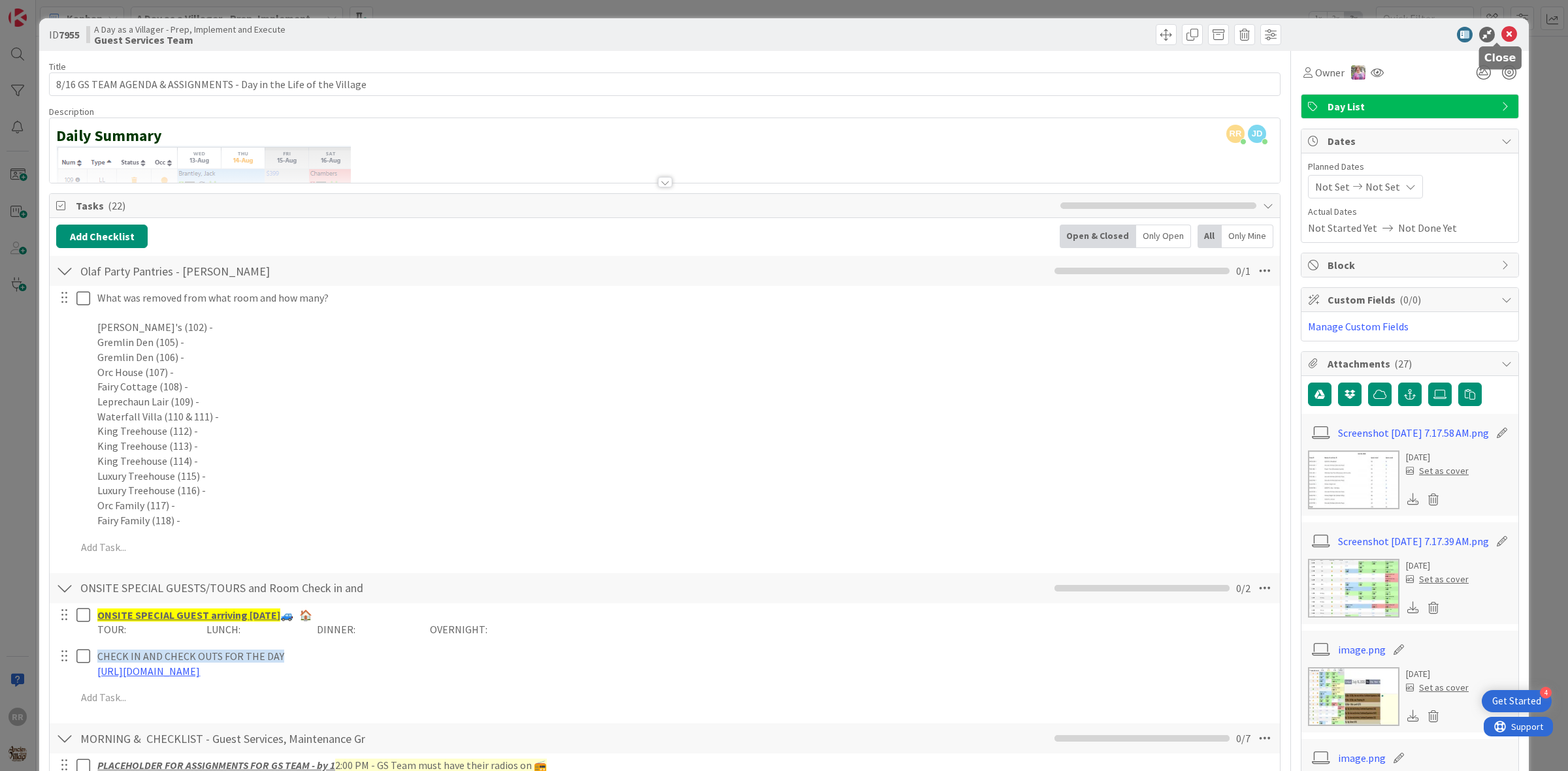
click at [1501, 30] on icon at bounding box center [1508, 35] width 16 height 16
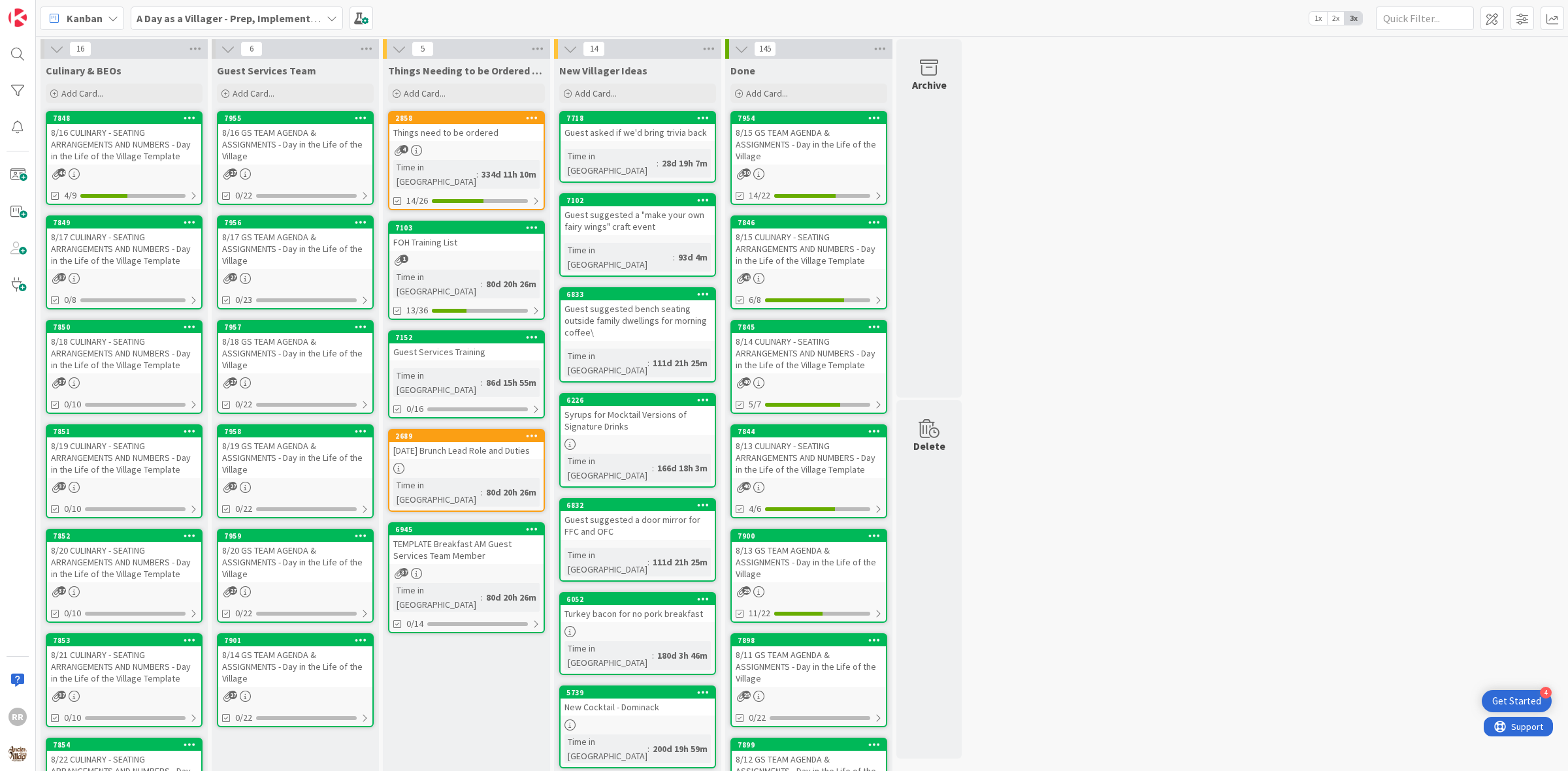
click at [137, 119] on div "7848" at bounding box center [127, 118] width 148 height 9
